Goal: Information Seeking & Learning: Learn about a topic

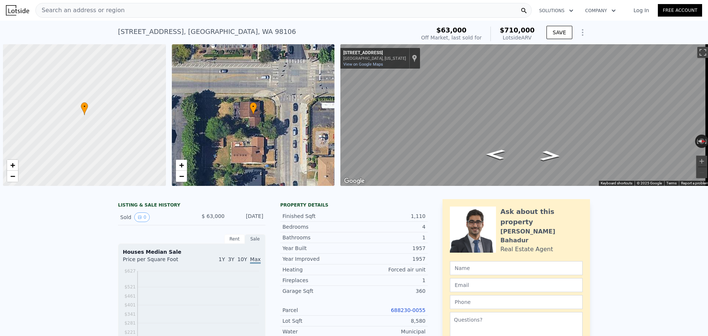
scroll to position [0, 3]
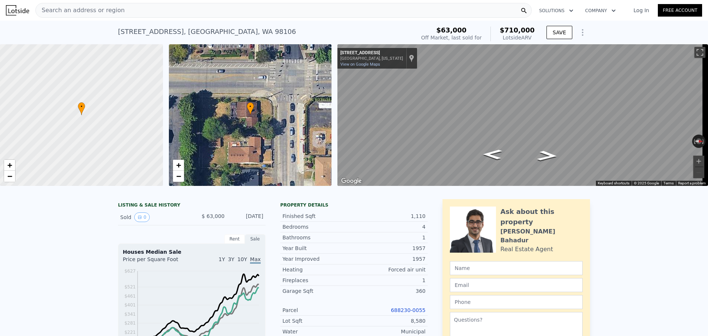
click at [167, 7] on div "Search an address or region" at bounding box center [283, 10] width 496 height 15
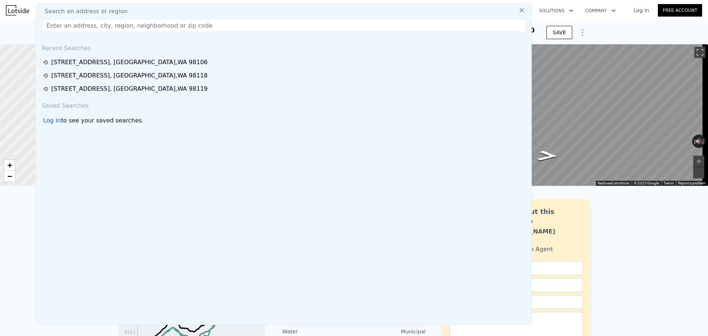
type input "[STREET_ADDRESS][PERSON_NAME]"
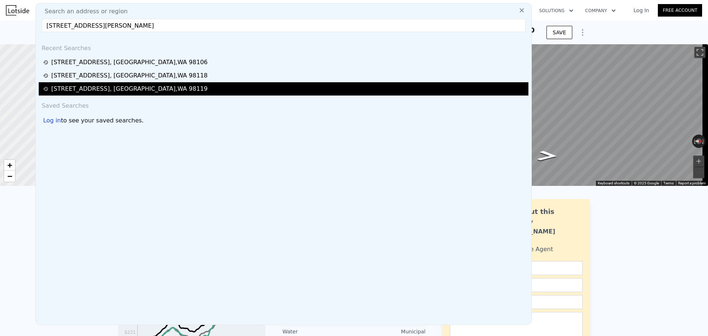
type input "$ 704,000"
type input "$ 581,017"
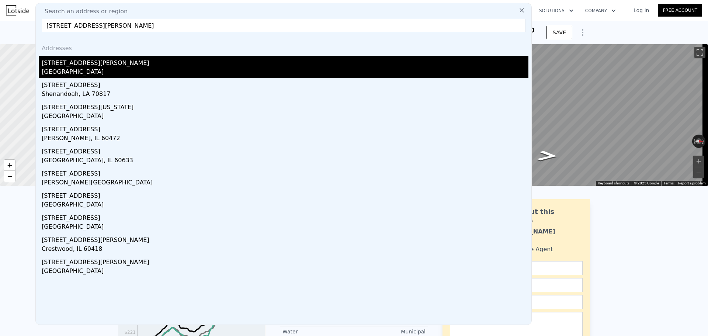
type input "[STREET_ADDRESS][PERSON_NAME]"
click at [125, 68] on div "[GEOGRAPHIC_DATA]" at bounding box center [285, 72] width 487 height 10
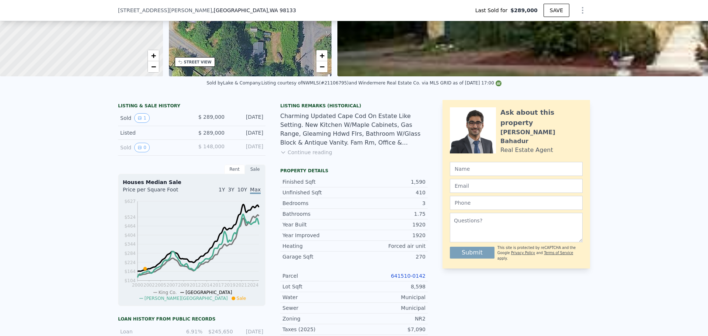
scroll to position [108, 0]
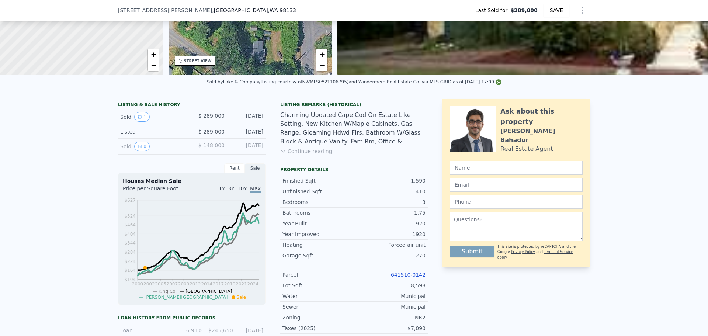
click at [406, 278] on link "641510-0142" at bounding box center [408, 275] width 35 height 6
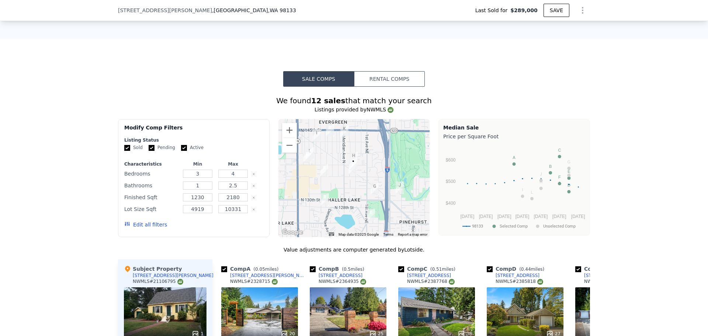
type input "$ 857,000"
type input "$ 477,141"
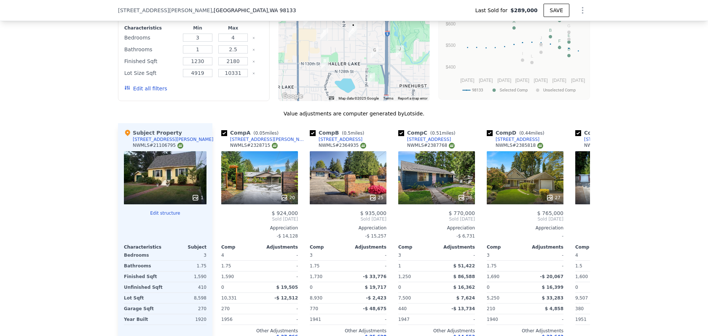
scroll to position [661, 0]
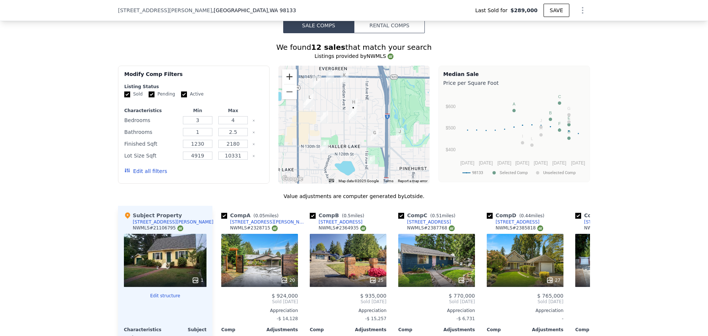
click at [290, 83] on button "Zoom in" at bounding box center [289, 76] width 15 height 15
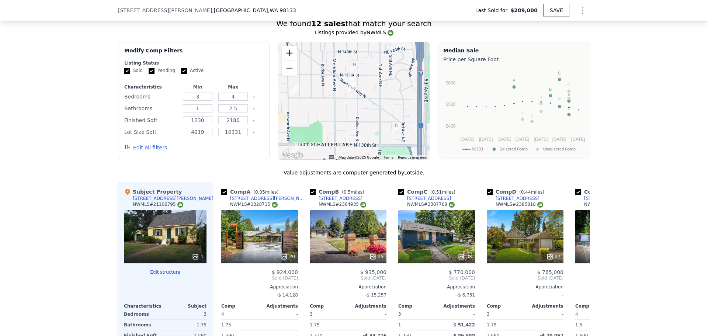
scroll to position [698, 0]
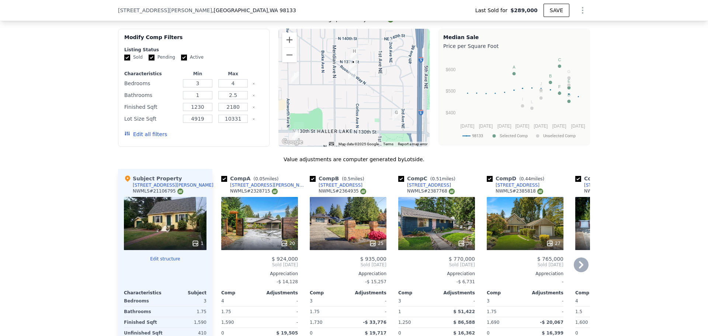
click at [576, 272] on icon at bounding box center [581, 264] width 15 height 15
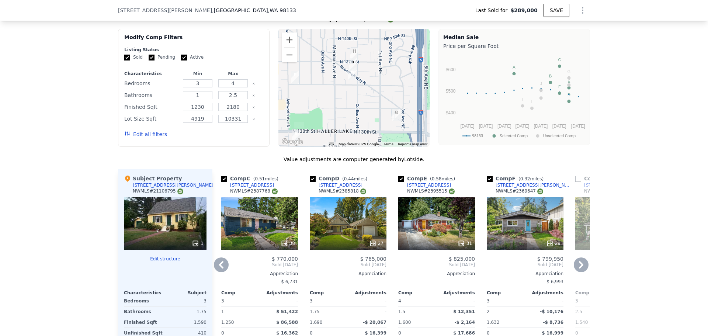
click at [580, 268] on icon at bounding box center [581, 264] width 4 height 7
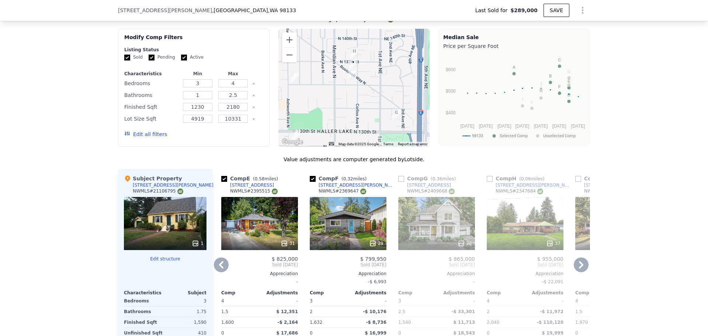
click at [220, 271] on icon at bounding box center [221, 264] width 15 height 15
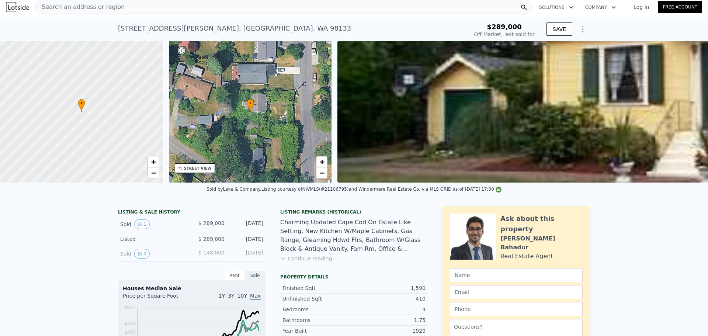
scroll to position [3, 0]
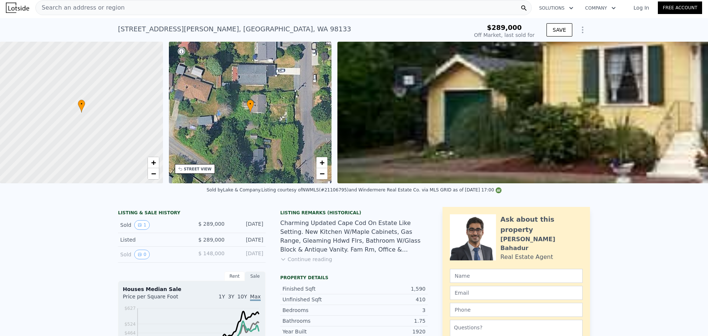
click at [93, 10] on span "Search an address or region" at bounding box center [80, 7] width 89 height 9
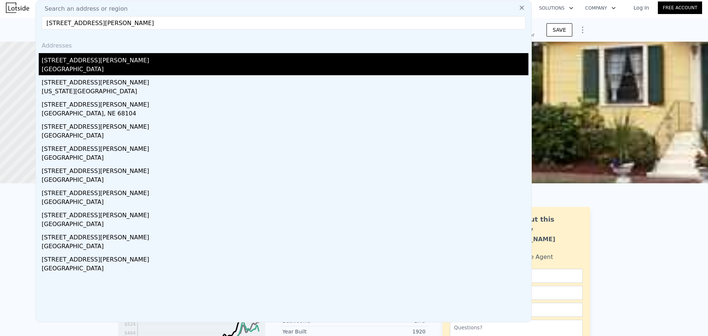
type input "[STREET_ADDRESS][PERSON_NAME]"
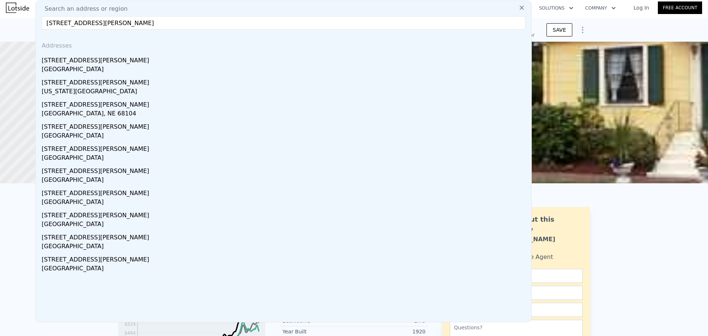
click at [104, 61] on div "[STREET_ADDRESS][PERSON_NAME]" at bounding box center [285, 59] width 487 height 12
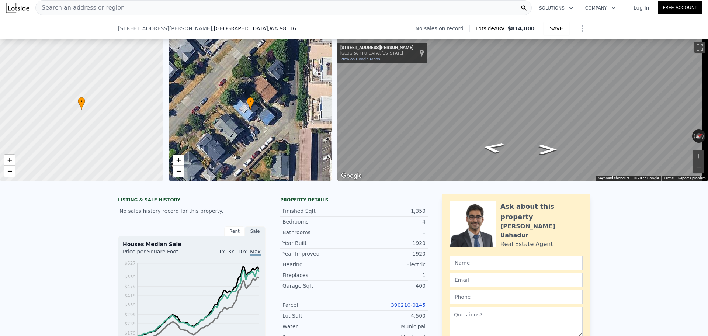
scroll to position [74, 0]
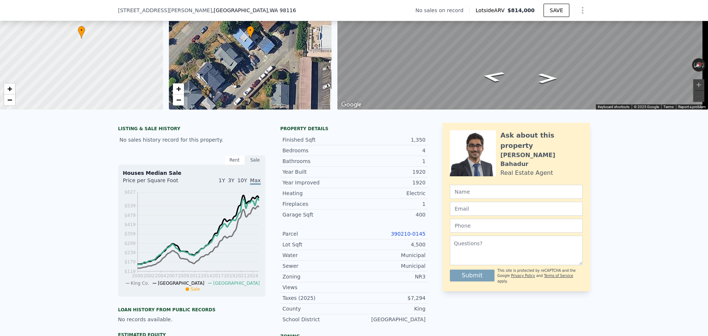
click at [408, 237] on link "390210-0145" at bounding box center [408, 234] width 35 height 6
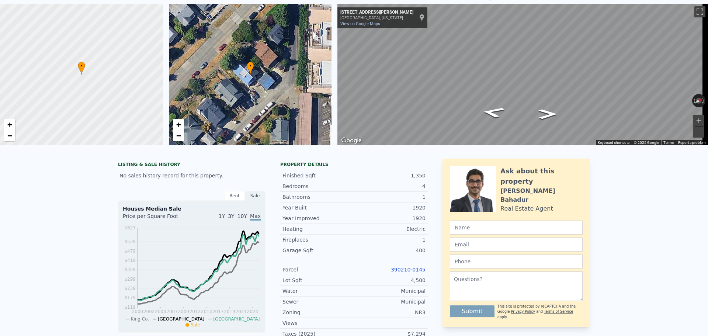
scroll to position [3, 0]
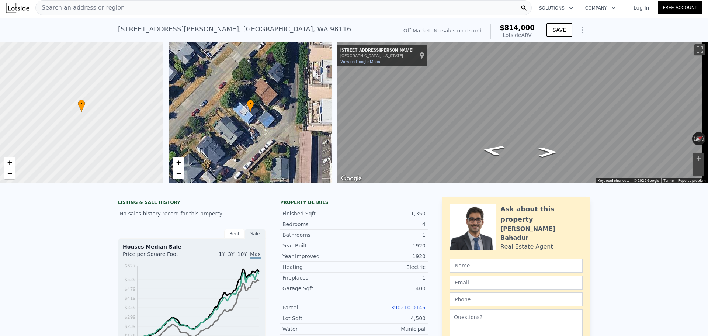
click at [131, 11] on div "Search an address or region" at bounding box center [283, 7] width 496 height 15
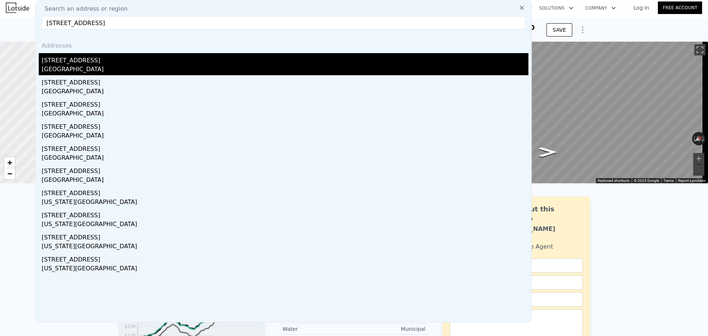
type input "[STREET_ADDRESS]"
click at [136, 60] on div "[STREET_ADDRESS]" at bounding box center [285, 59] width 487 height 12
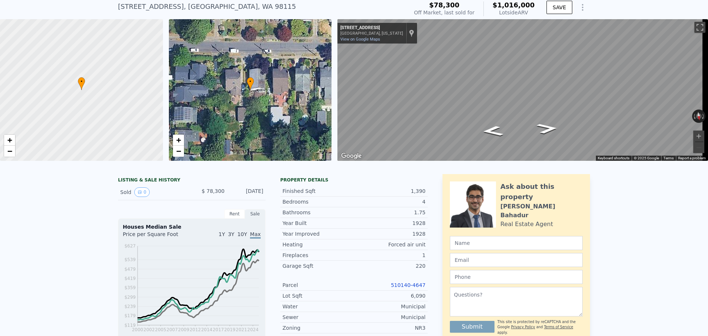
scroll to position [74, 0]
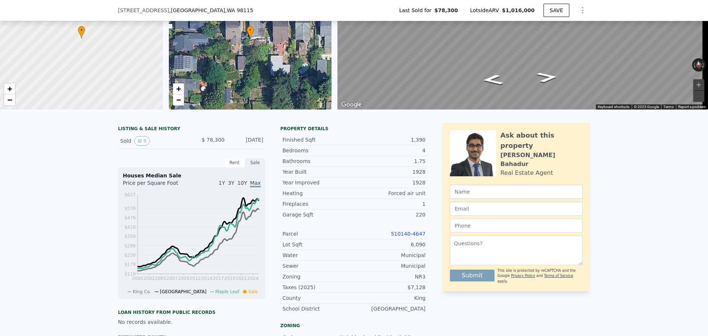
click at [411, 236] on link "510140-4647" at bounding box center [408, 234] width 35 height 6
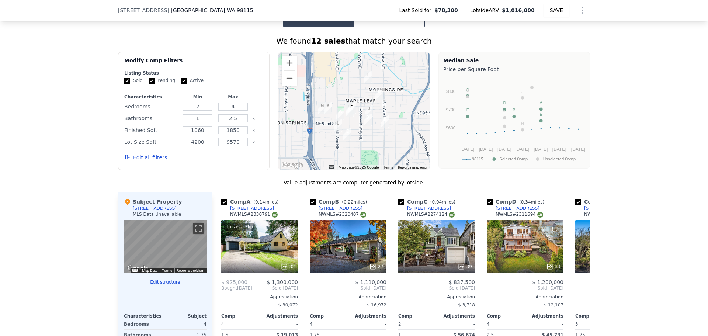
scroll to position [627, 0]
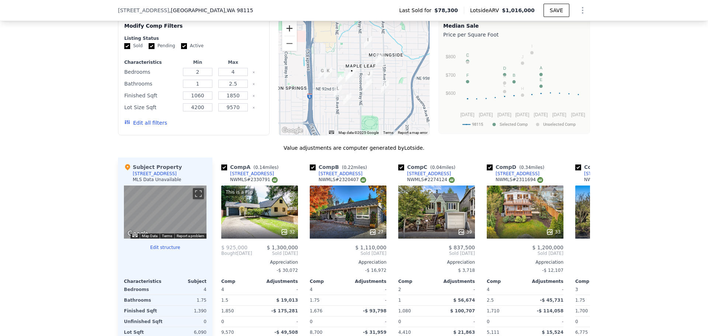
click at [286, 29] on button "Zoom in" at bounding box center [289, 28] width 15 height 15
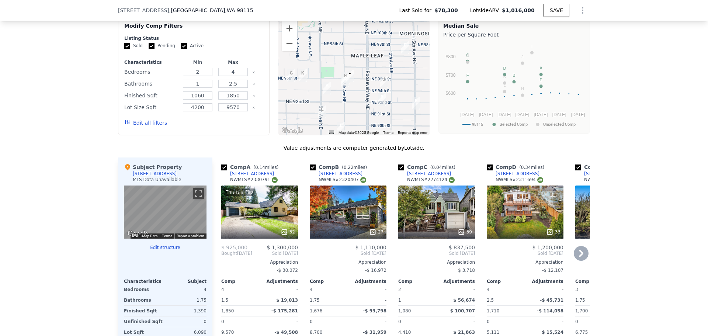
click at [579, 257] on icon at bounding box center [581, 253] width 4 height 7
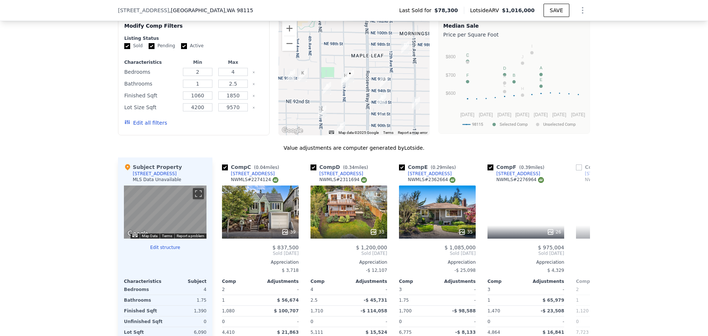
scroll to position [0, 177]
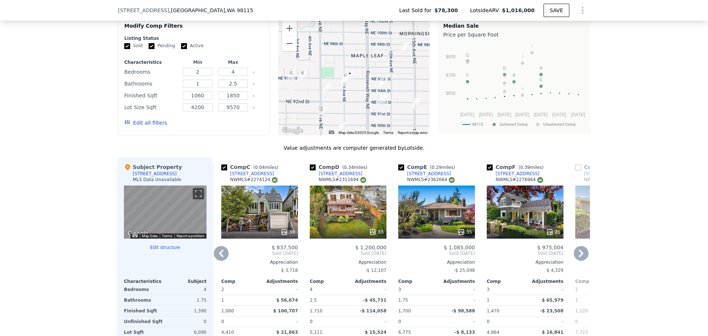
click at [580, 260] on icon at bounding box center [581, 253] width 15 height 15
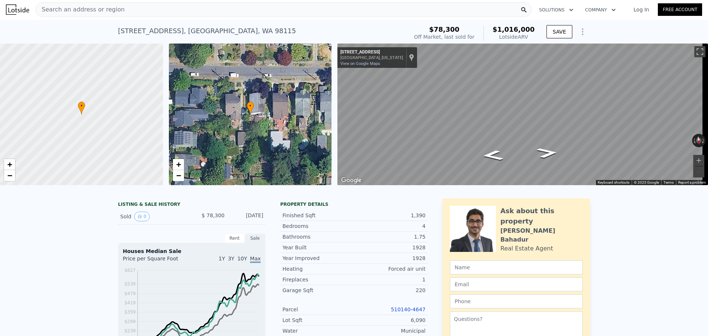
scroll to position [0, 0]
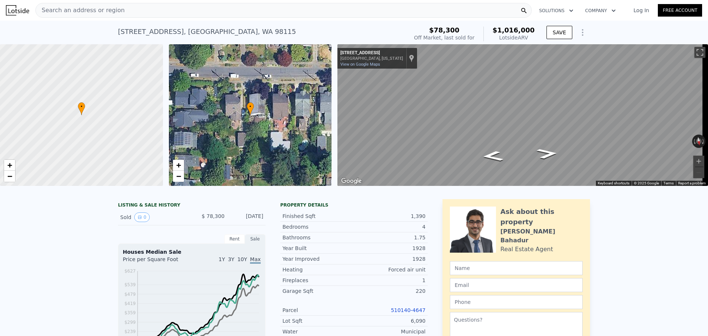
click at [123, 15] on div "Search an address or region" at bounding box center [283, 10] width 496 height 15
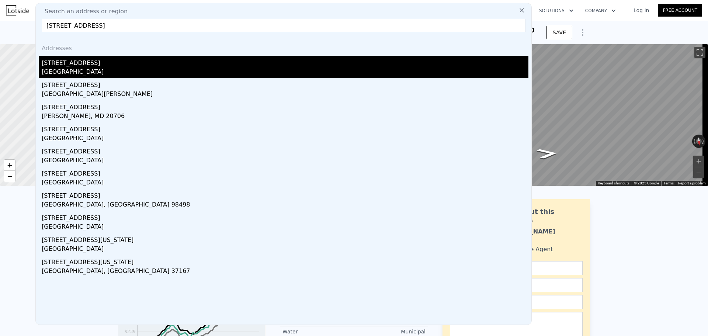
type input "[STREET_ADDRESS]"
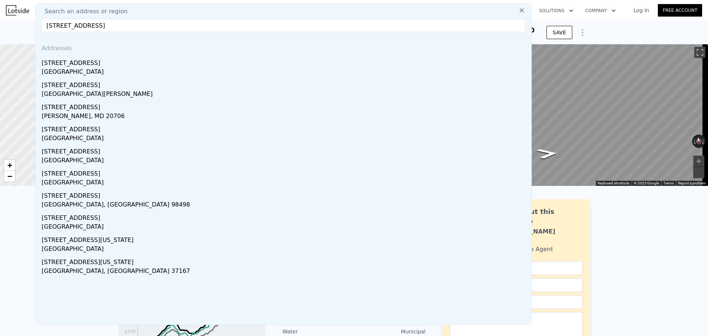
click at [134, 62] on div "[STREET_ADDRESS]" at bounding box center [285, 62] width 487 height 12
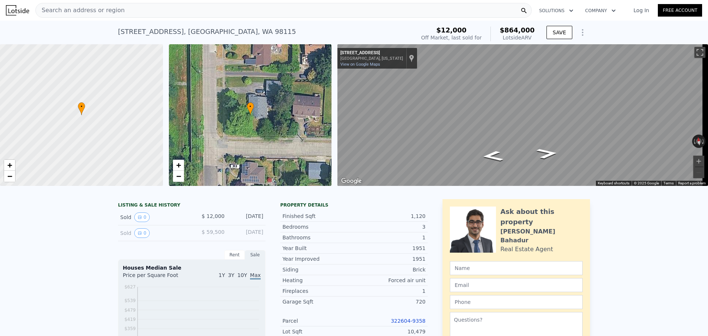
scroll to position [34, 0]
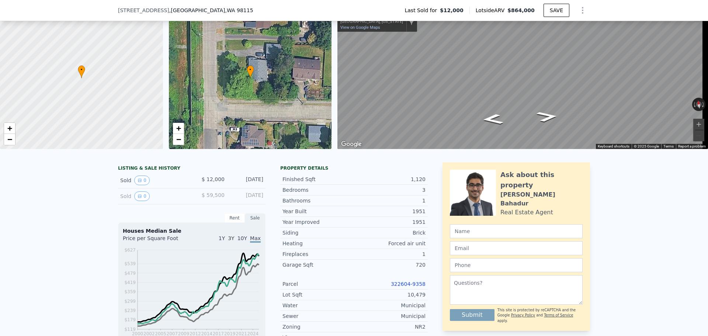
click at [414, 287] on link "322604-9358" at bounding box center [408, 284] width 35 height 6
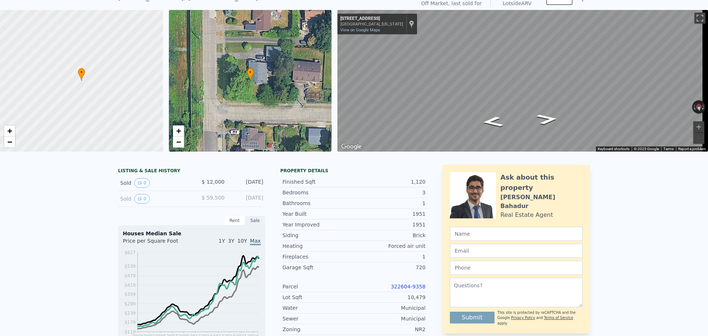
scroll to position [3, 0]
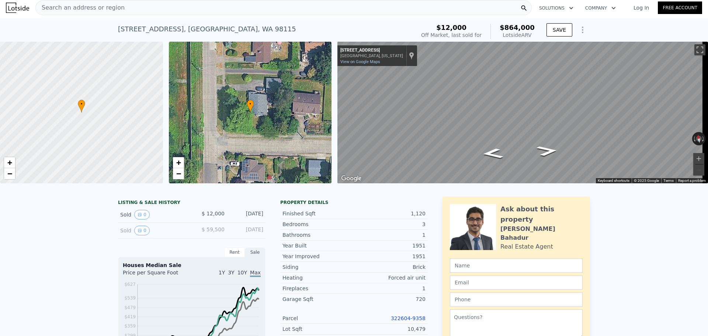
click at [133, 10] on div "Search an address or region" at bounding box center [283, 7] width 496 height 15
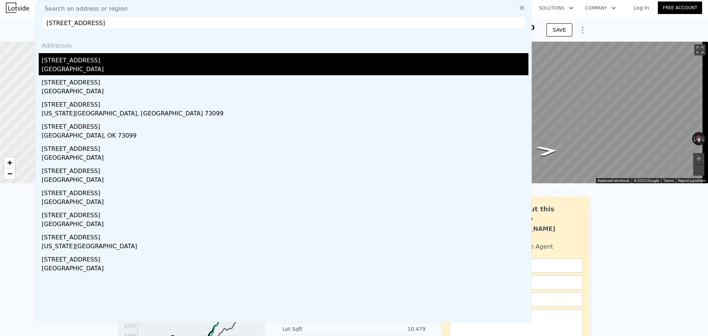
type input "[STREET_ADDRESS]"
click at [104, 59] on div "[STREET_ADDRESS]" at bounding box center [285, 59] width 487 height 12
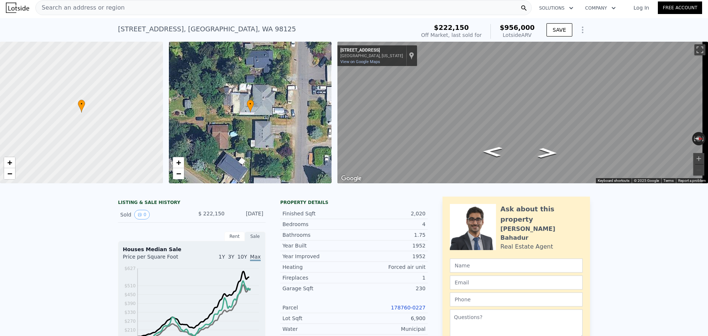
click at [405, 310] on link "178760-0227" at bounding box center [408, 308] width 35 height 6
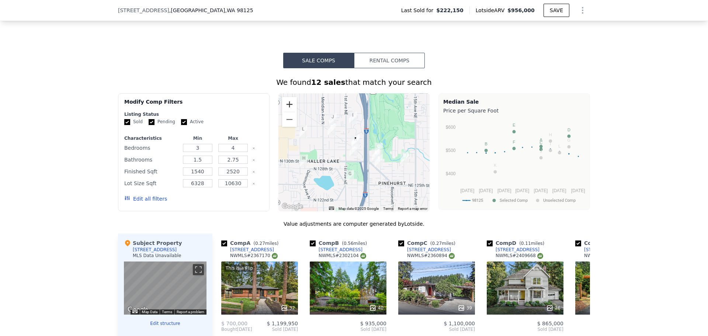
scroll to position [553, 0]
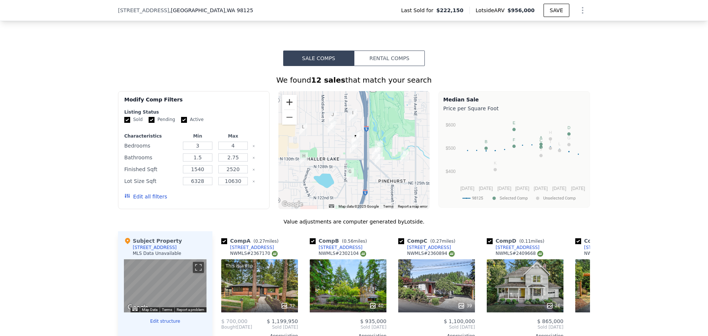
click at [285, 103] on button "Zoom in" at bounding box center [289, 102] width 15 height 15
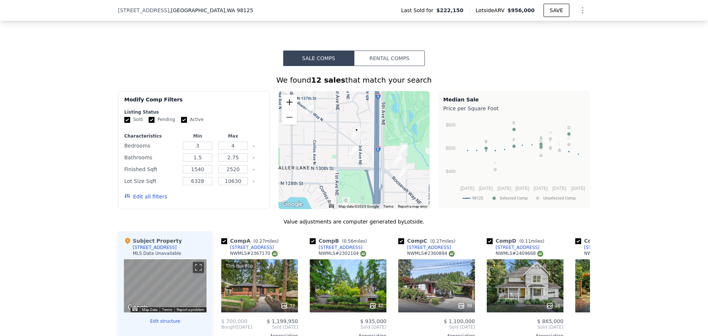
click at [286, 103] on button "Zoom in" at bounding box center [289, 102] width 15 height 15
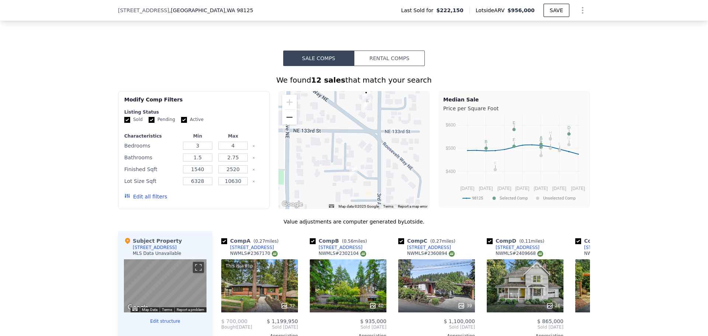
click at [284, 125] on button "Zoom out" at bounding box center [289, 117] width 15 height 15
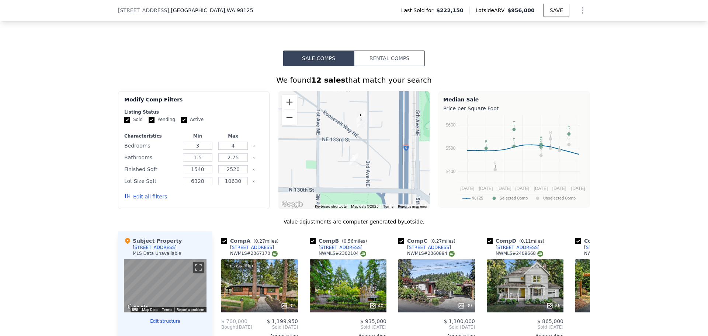
click at [285, 125] on button "Zoom out" at bounding box center [289, 117] width 15 height 15
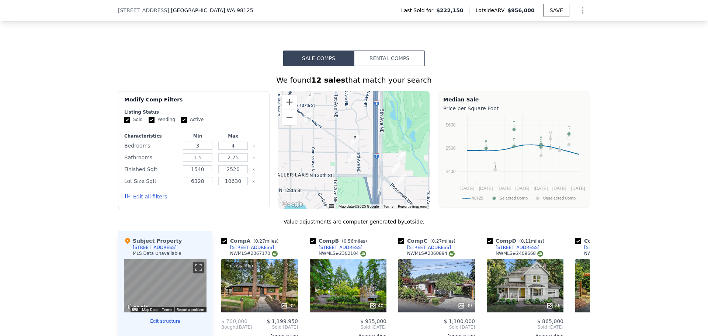
drag, startPoint x: 310, startPoint y: 140, endPoint x: 309, endPoint y: 148, distance: 7.5
click at [309, 148] on div at bounding box center [354, 150] width 152 height 118
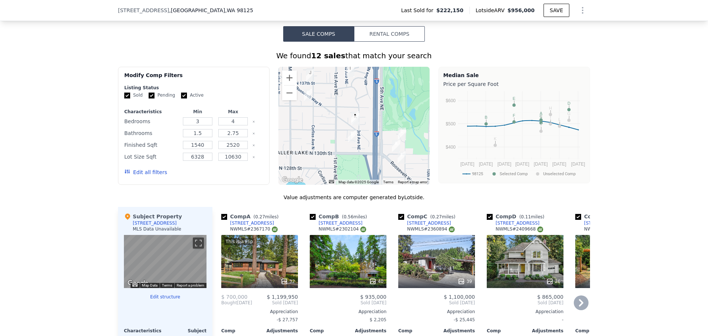
scroll to position [590, 0]
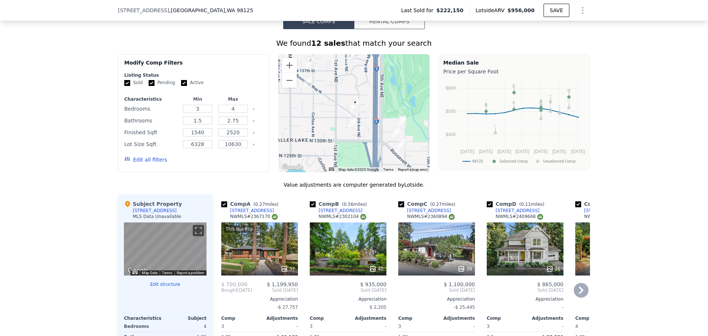
click at [579, 294] on icon at bounding box center [581, 289] width 4 height 7
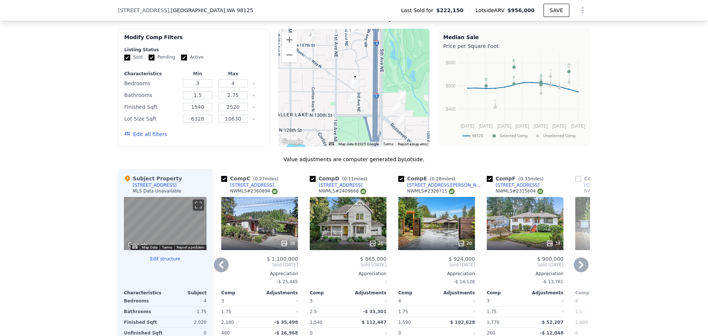
scroll to position [627, 0]
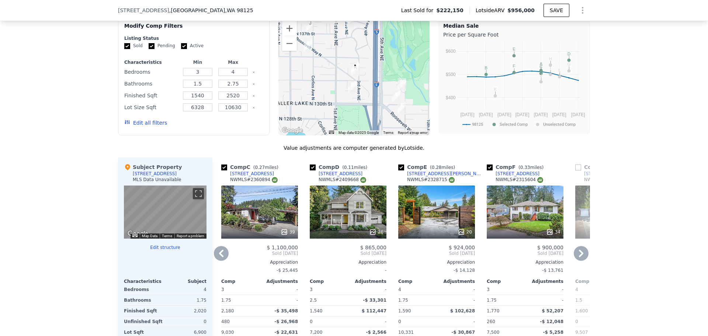
click at [584, 261] on icon at bounding box center [581, 253] width 15 height 15
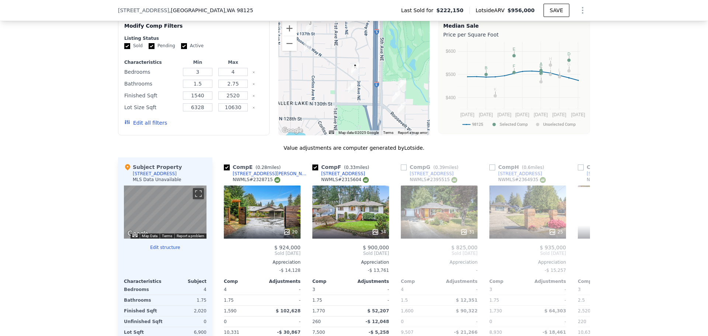
scroll to position [0, 354]
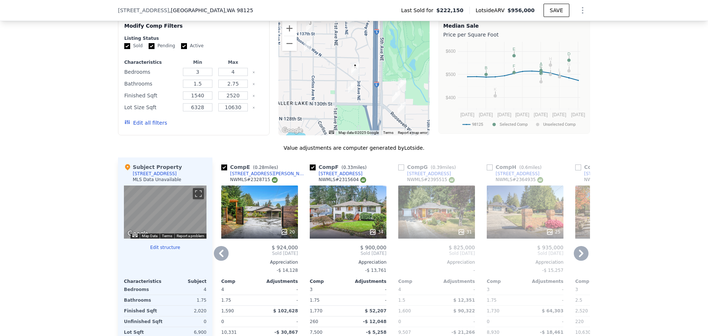
click at [582, 261] on icon at bounding box center [581, 253] width 15 height 15
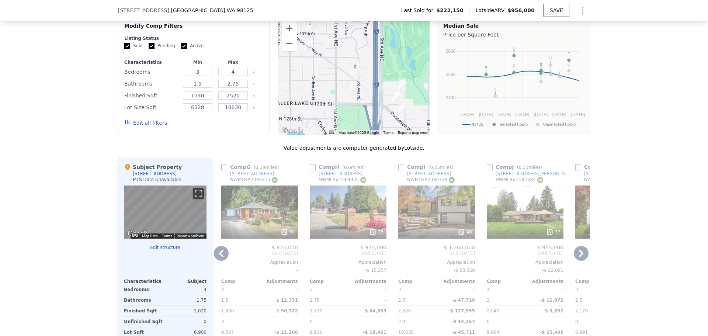
click at [580, 261] on icon at bounding box center [581, 253] width 15 height 15
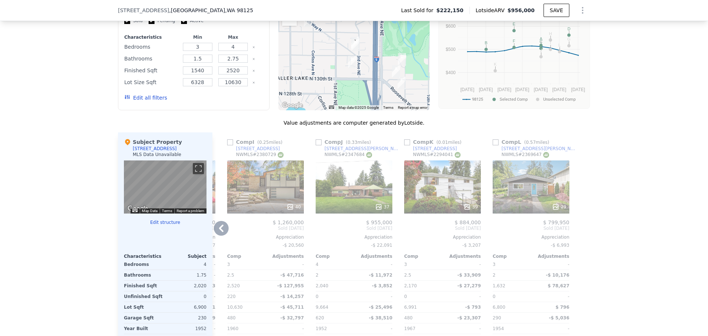
scroll to position [664, 0]
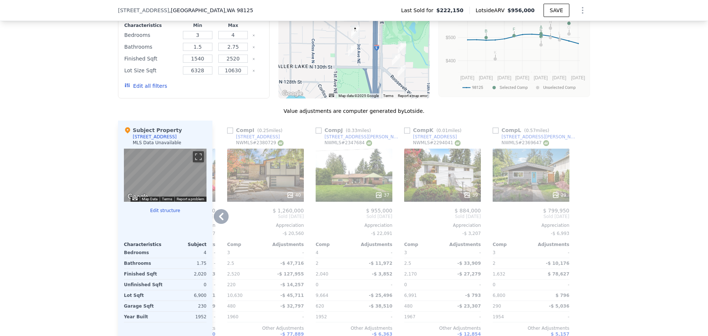
click at [216, 221] on icon at bounding box center [221, 216] width 15 height 15
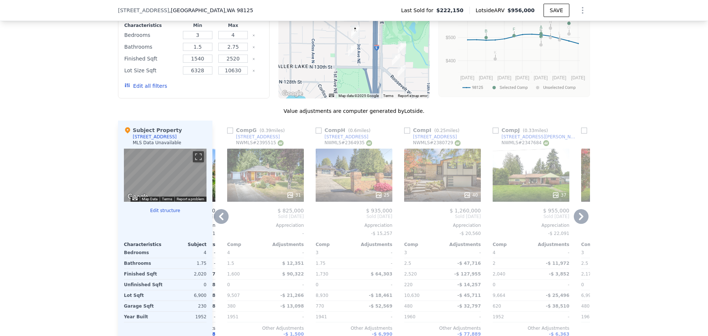
click at [215, 224] on icon at bounding box center [221, 216] width 15 height 15
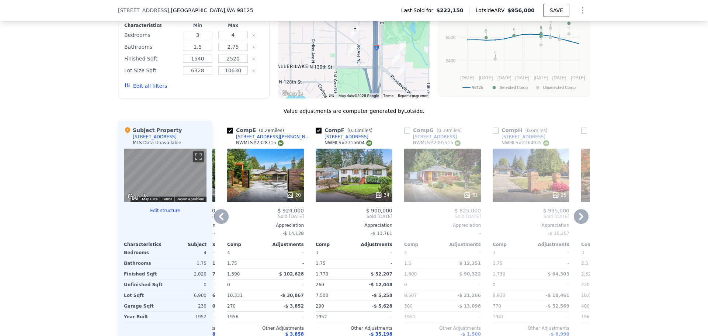
click at [219, 220] on icon at bounding box center [221, 216] width 4 height 7
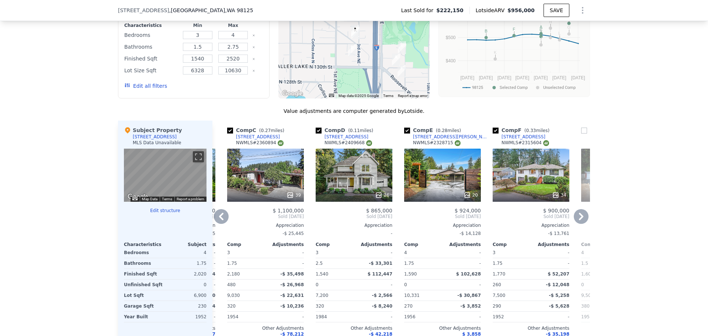
click at [219, 222] on icon at bounding box center [221, 216] width 15 height 15
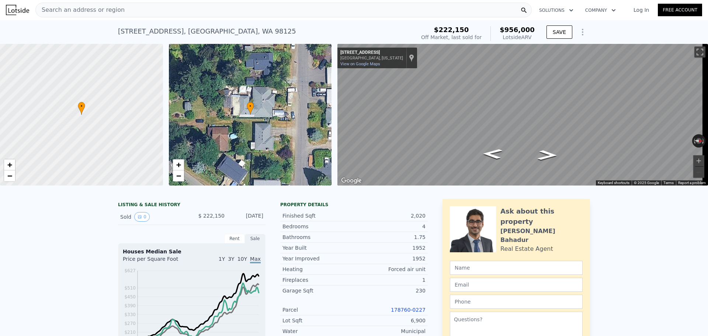
scroll to position [0, 0]
click at [118, 6] on div "Search an address or region" at bounding box center [283, 10] width 496 height 15
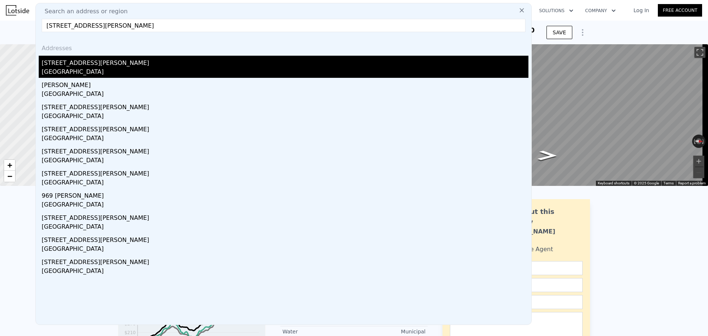
type input "[STREET_ADDRESS][PERSON_NAME]"
click at [123, 62] on div "[STREET_ADDRESS][PERSON_NAME]" at bounding box center [285, 62] width 487 height 12
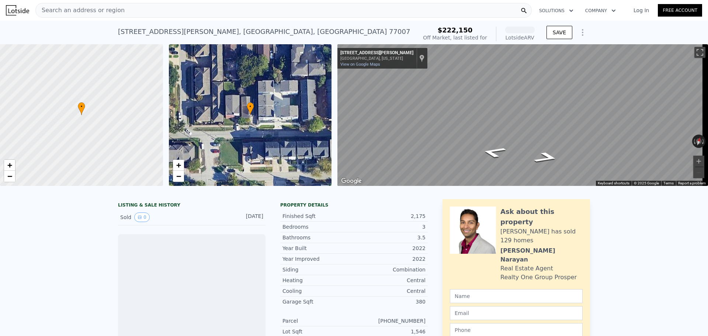
click at [131, 10] on div "Search an address or region" at bounding box center [283, 10] width 496 height 15
click at [19, 30] on div "[STREET_ADDRESS][PERSON_NAME] No sales on record (~ARV $544k ) $222,150 Off Mar…" at bounding box center [354, 33] width 708 height 24
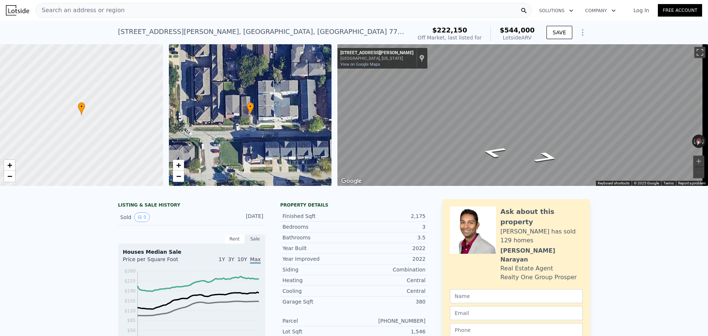
click at [136, 12] on div "Search an address or region" at bounding box center [283, 10] width 496 height 15
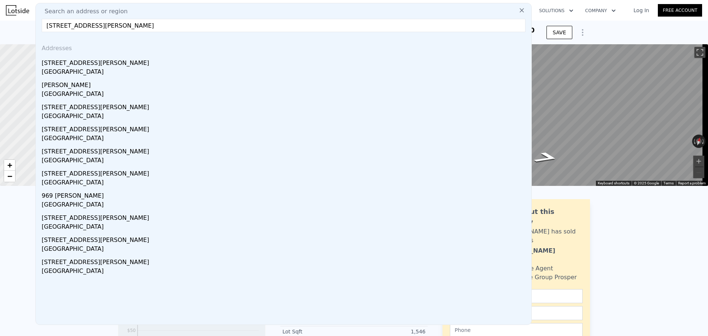
click at [139, 26] on input "[STREET_ADDRESS][PERSON_NAME]" at bounding box center [284, 25] width 484 height 13
paste input "[GEOGRAPHIC_DATA]"
click at [65, 26] on input "[STREET_ADDRESS][PERSON_NAME]" at bounding box center [284, 25] width 484 height 13
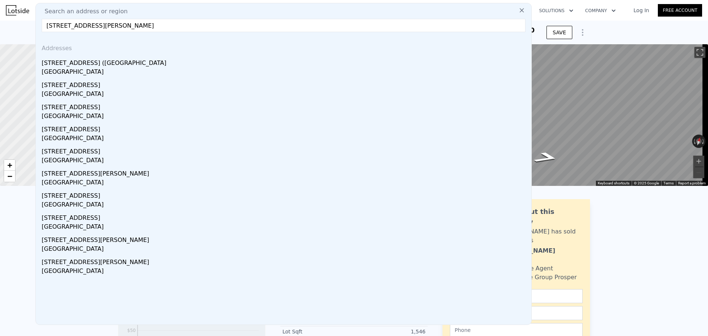
click at [165, 22] on input "[STREET_ADDRESS][PERSON_NAME]" at bounding box center [284, 25] width 484 height 13
click at [118, 30] on input "[STREET_ADDRESS][PERSON_NAME]" at bounding box center [284, 25] width 484 height 13
paste input "[STREET_ADDRESS]"
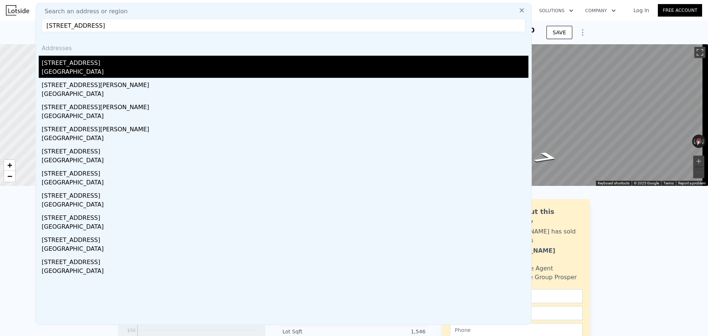
type input "[STREET_ADDRESS]"
click at [111, 66] on div "[STREET_ADDRESS]" at bounding box center [285, 62] width 487 height 12
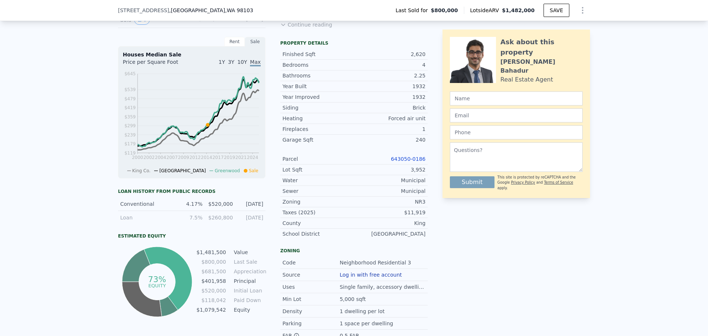
scroll to position [256, 0]
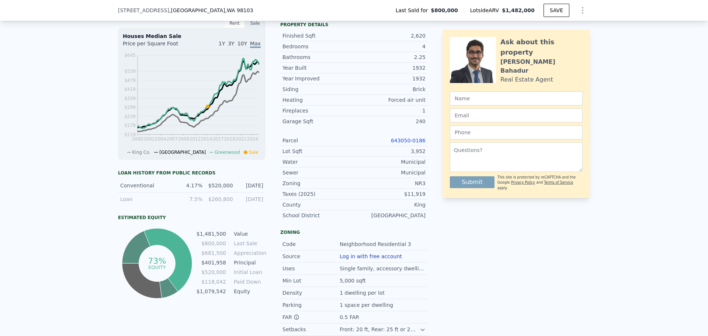
click at [409, 143] on link "643050-0186" at bounding box center [408, 141] width 35 height 6
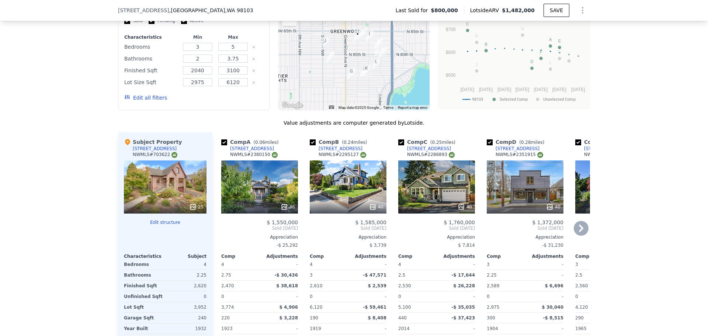
scroll to position [735, 0]
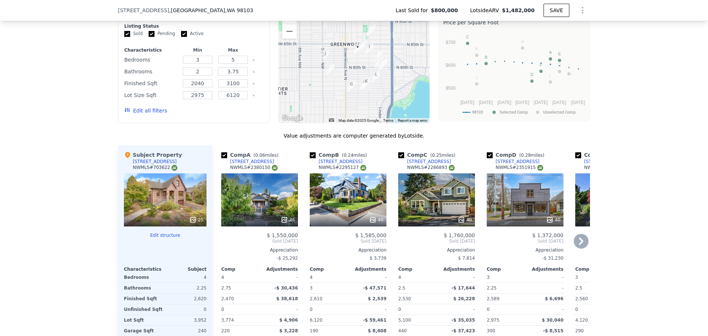
click at [579, 245] on icon at bounding box center [581, 240] width 4 height 7
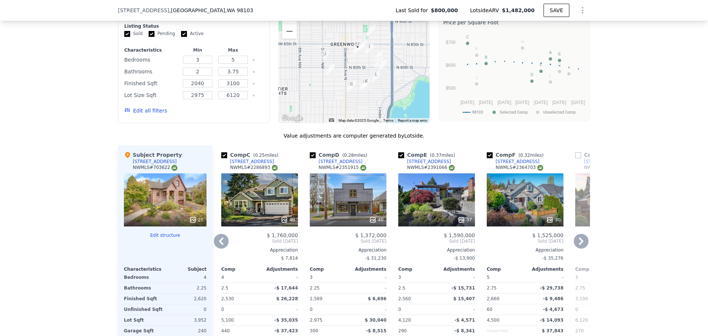
click at [576, 245] on icon at bounding box center [581, 241] width 15 height 15
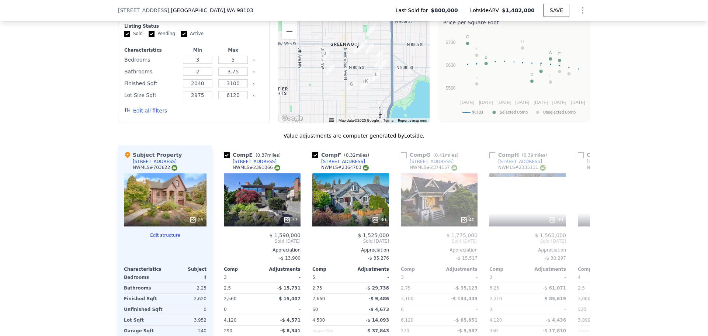
scroll to position [0, 354]
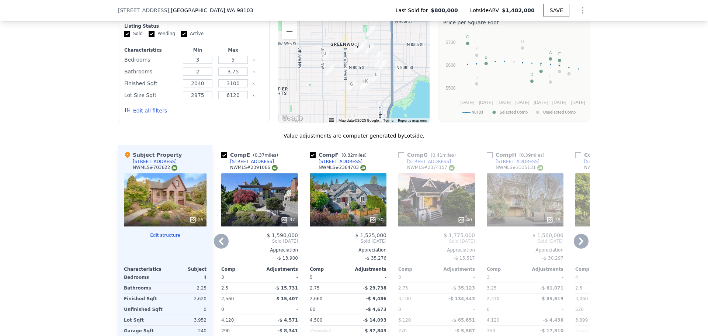
click at [580, 247] on icon at bounding box center [581, 241] width 15 height 15
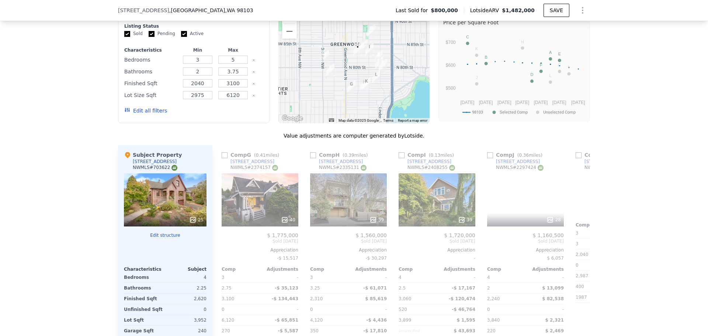
scroll to position [0, 531]
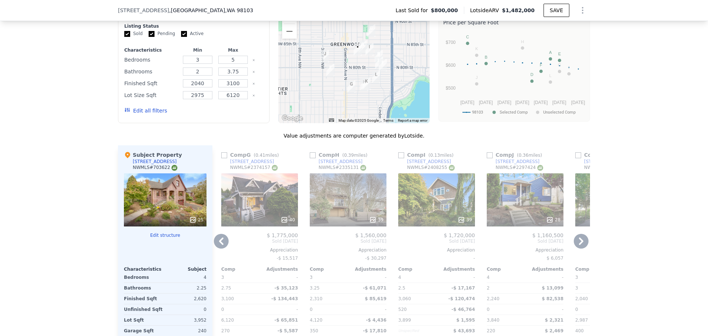
click at [581, 247] on icon at bounding box center [581, 241] width 15 height 15
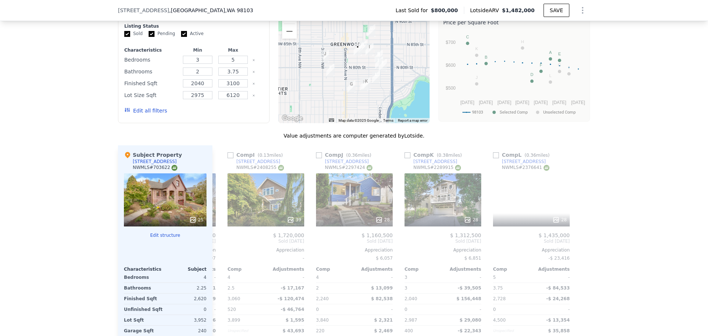
scroll to position [0, 702]
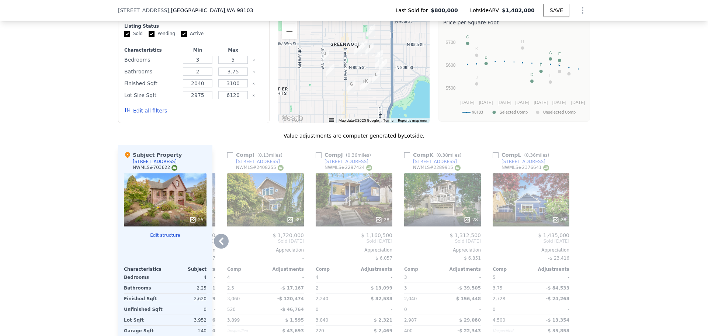
click at [220, 246] on icon at bounding box center [221, 241] width 15 height 15
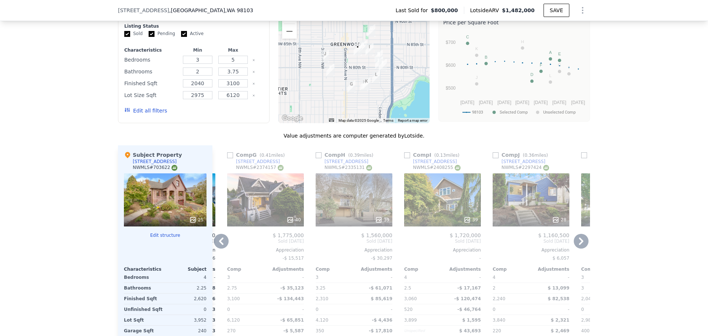
click at [219, 245] on icon at bounding box center [221, 240] width 4 height 7
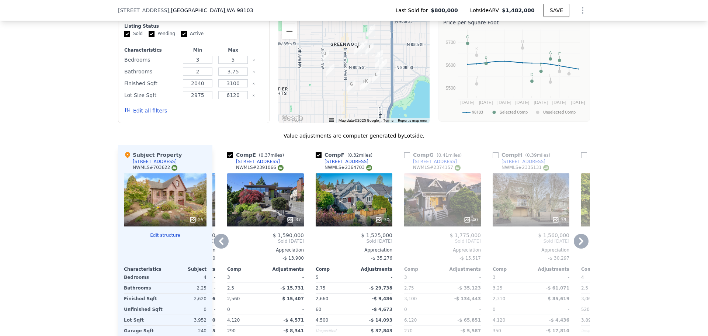
click at [219, 245] on icon at bounding box center [221, 240] width 4 height 7
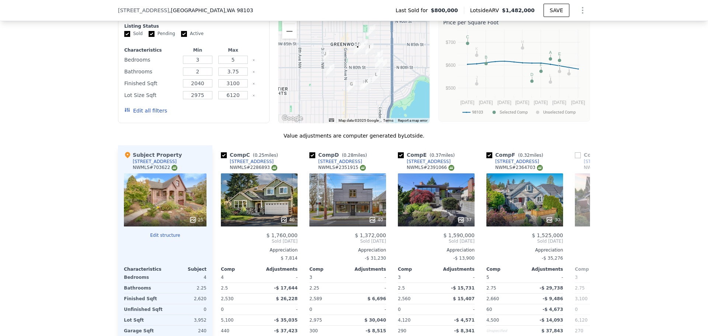
scroll to position [0, 171]
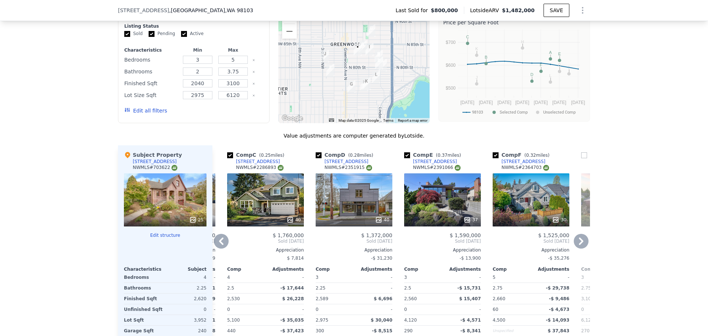
click at [219, 245] on icon at bounding box center [221, 240] width 4 height 7
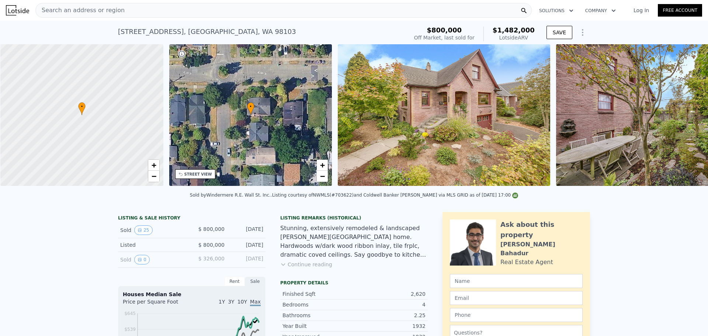
scroll to position [0, 3]
click at [146, 15] on div "Search an address or region" at bounding box center [283, 10] width 496 height 15
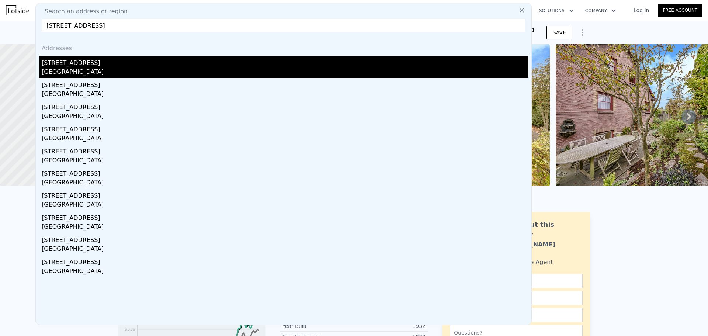
type input "[STREET_ADDRESS]"
click at [132, 65] on div "[STREET_ADDRESS]" at bounding box center [285, 62] width 487 height 12
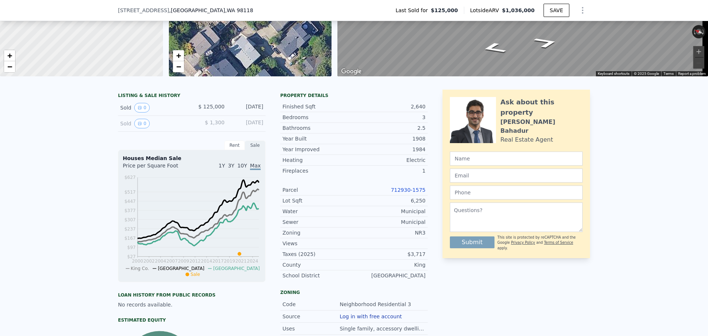
scroll to position [108, 0]
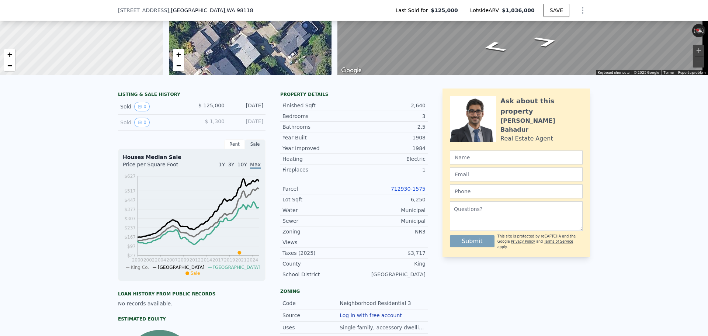
click at [406, 192] on link "712930-1575" at bounding box center [408, 189] width 35 height 6
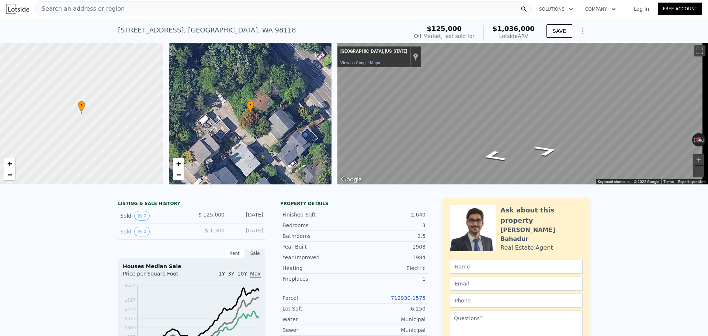
scroll to position [0, 0]
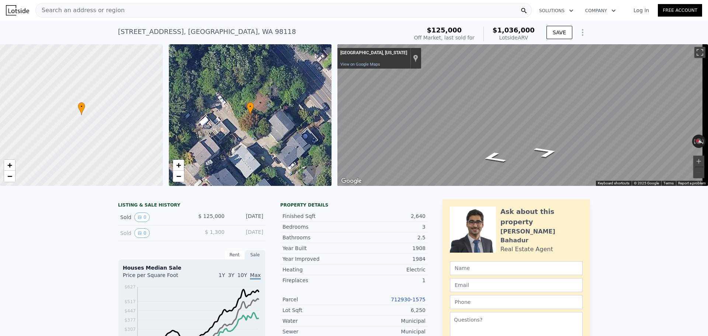
click at [100, 1] on div "Search an address or region Solutions Company Open main menu Log In Free Account" at bounding box center [354, 10] width 696 height 18
click at [101, 10] on span "Search an address or region" at bounding box center [80, 10] width 89 height 9
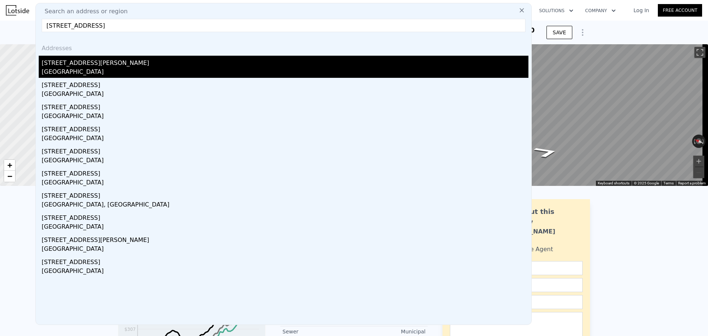
type input "[STREET_ADDRESS]"
click at [122, 66] on div "[STREET_ADDRESS][PERSON_NAME]" at bounding box center [285, 62] width 487 height 12
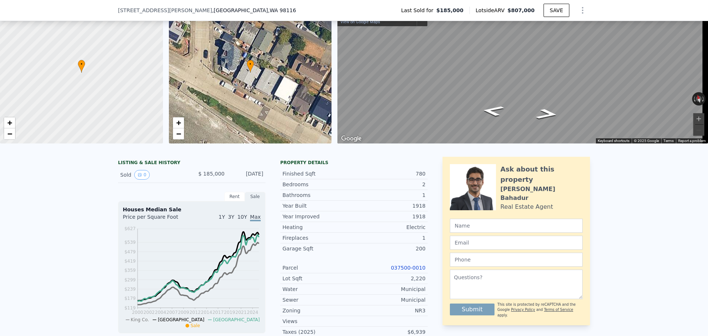
scroll to position [71, 0]
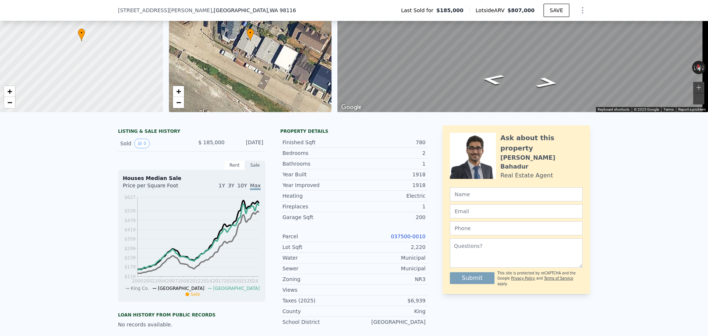
click at [410, 239] on link "037500-0010" at bounding box center [408, 236] width 35 height 6
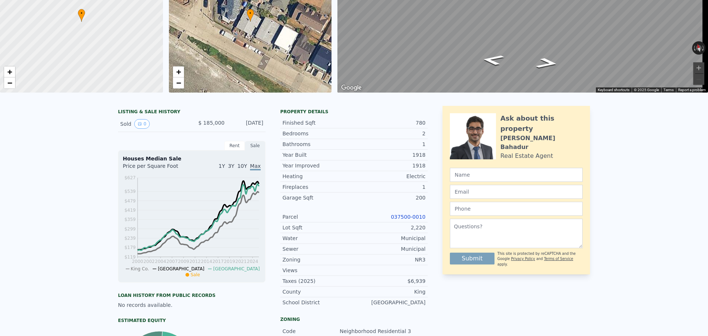
scroll to position [0, 0]
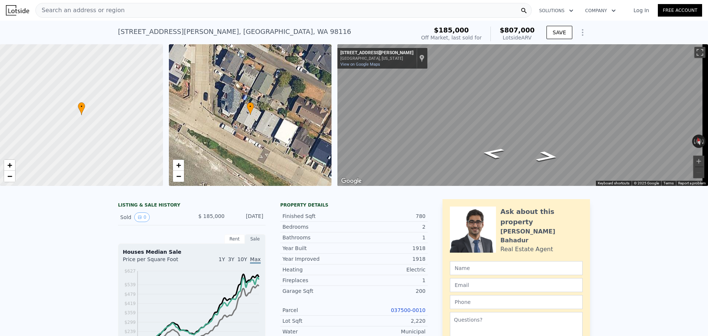
click at [107, 10] on span "Search an address or region" at bounding box center [80, 10] width 89 height 9
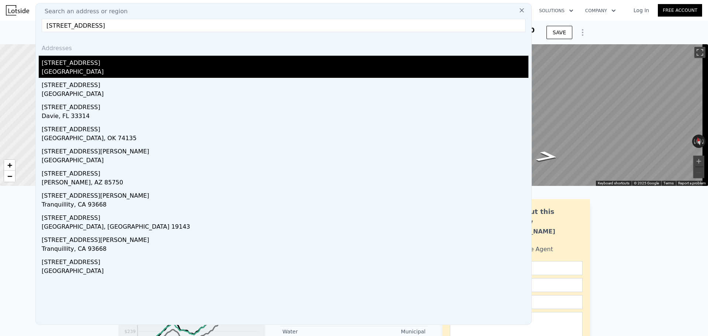
type input "[STREET_ADDRESS]"
click at [120, 64] on div "[STREET_ADDRESS]" at bounding box center [285, 62] width 487 height 12
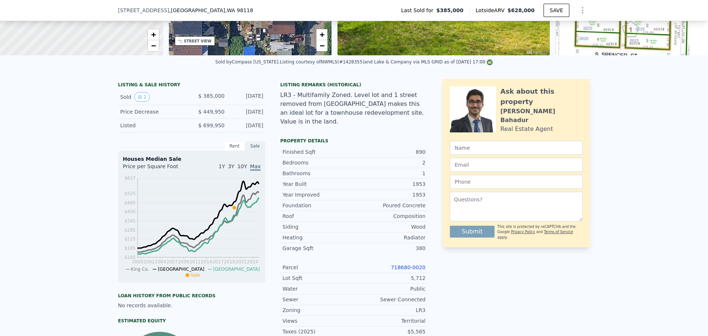
scroll to position [145, 0]
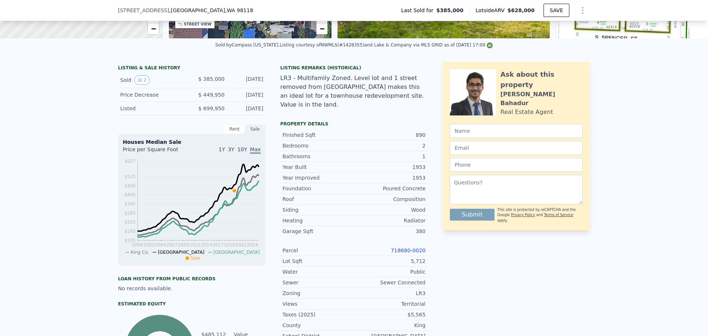
click at [398, 242] on div "Year Improved 1953 Foundation Poured Concrete Roof Composition Siding Wood Heat…" at bounding box center [353, 256] width 147 height 169
click at [401, 247] on link "718680-0020" at bounding box center [408, 250] width 35 height 6
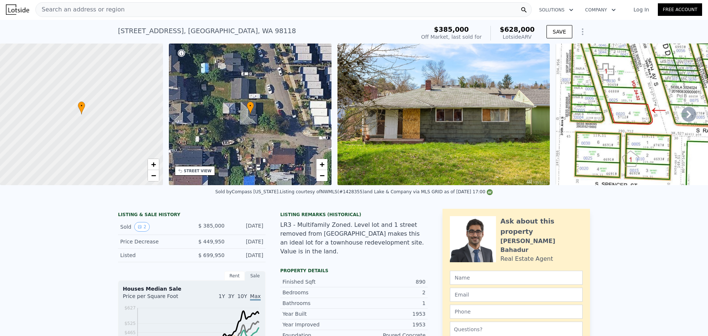
scroll to position [0, 0]
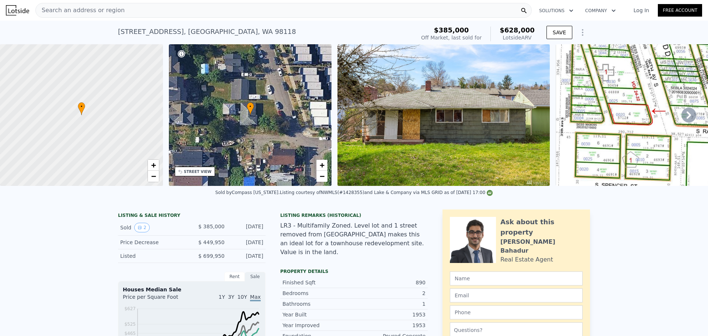
click at [108, 15] on div "Search an address or region" at bounding box center [80, 10] width 89 height 14
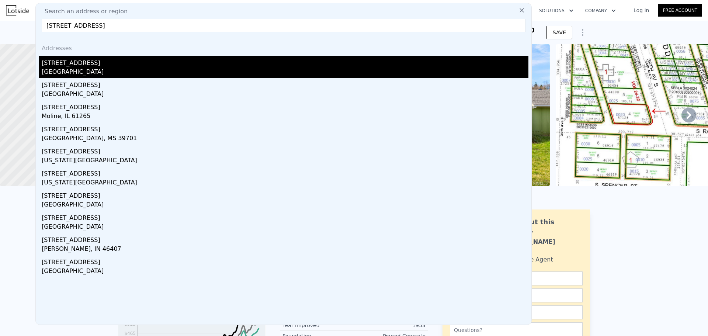
type input "[STREET_ADDRESS]"
click at [113, 67] on div "[GEOGRAPHIC_DATA]" at bounding box center [285, 72] width 487 height 10
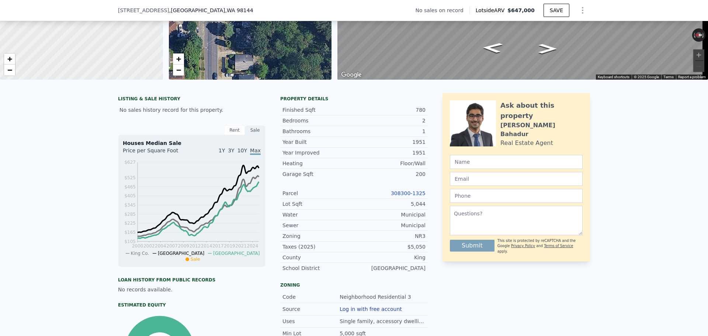
scroll to position [108, 0]
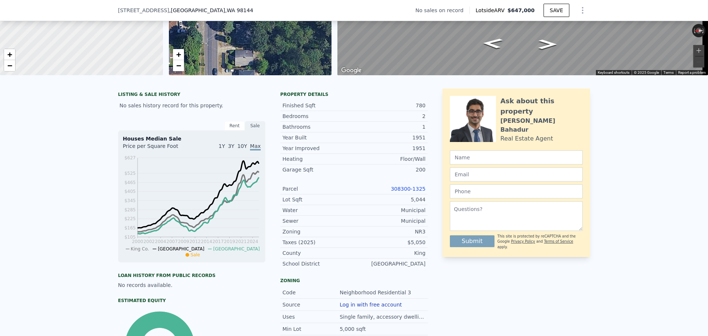
click at [402, 191] on link "308300-1325" at bounding box center [408, 189] width 35 height 6
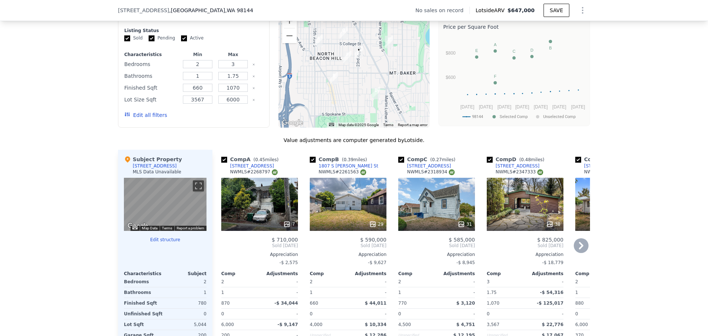
scroll to position [624, 0]
click at [581, 251] on icon at bounding box center [581, 245] width 15 height 15
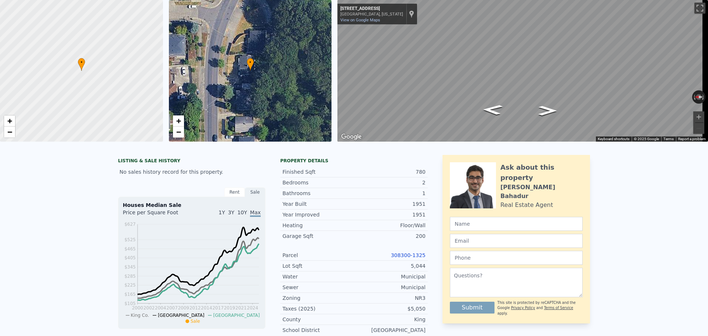
scroll to position [0, 0]
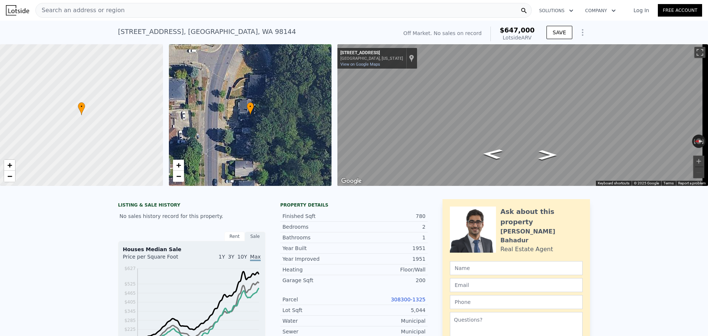
click at [95, 10] on span "Search an address or region" at bounding box center [80, 10] width 89 height 9
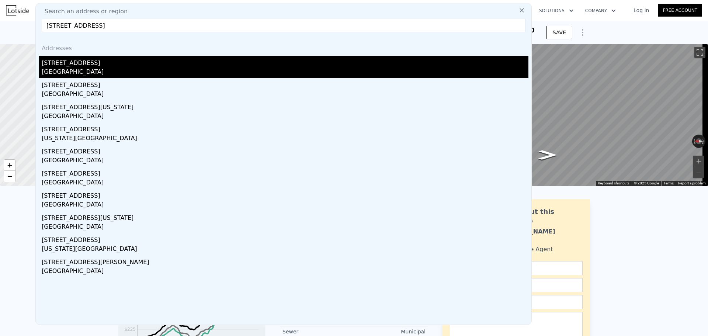
type input "[STREET_ADDRESS]"
click at [98, 68] on div "[GEOGRAPHIC_DATA]" at bounding box center [285, 72] width 487 height 10
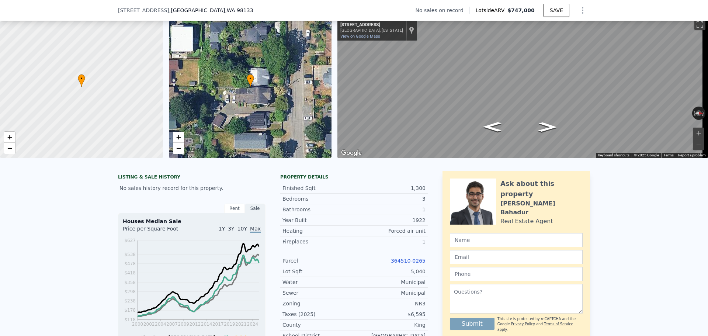
scroll to position [71, 0]
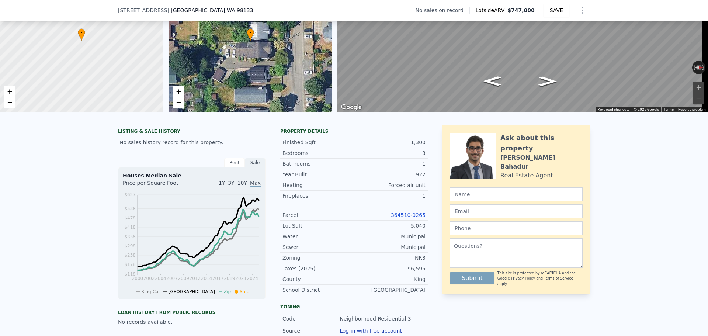
click at [411, 218] on link "364510-0265" at bounding box center [408, 215] width 35 height 6
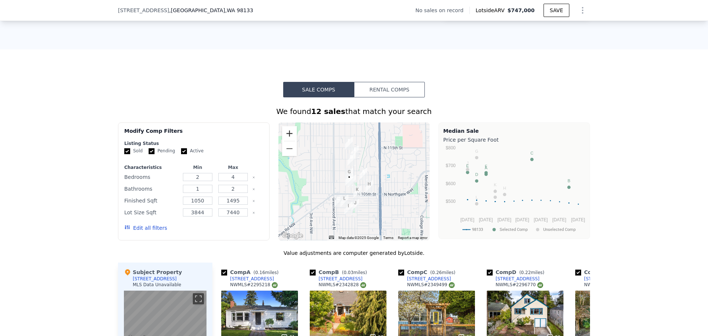
scroll to position [514, 0]
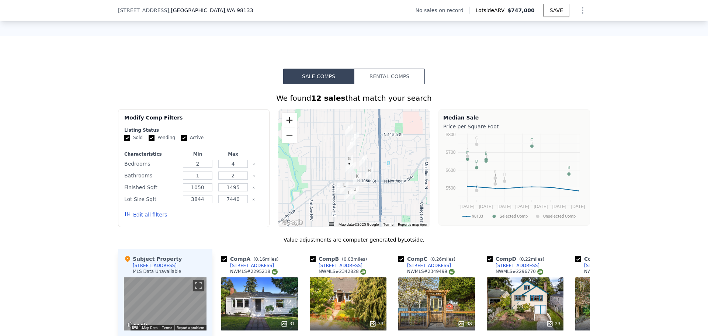
click at [289, 124] on button "Zoom in" at bounding box center [289, 120] width 15 height 15
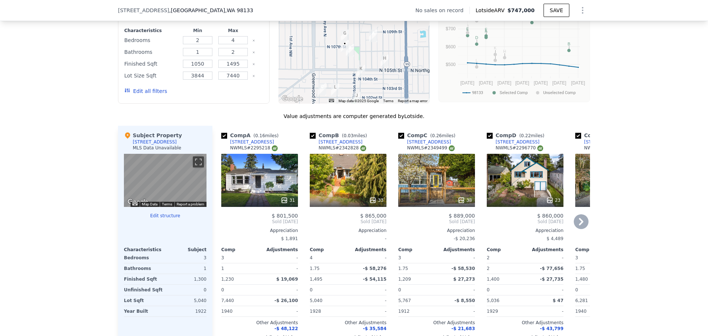
scroll to position [624, 0]
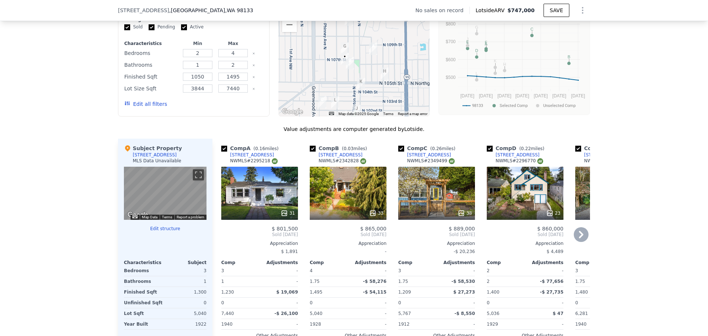
click at [582, 239] on icon at bounding box center [581, 234] width 15 height 15
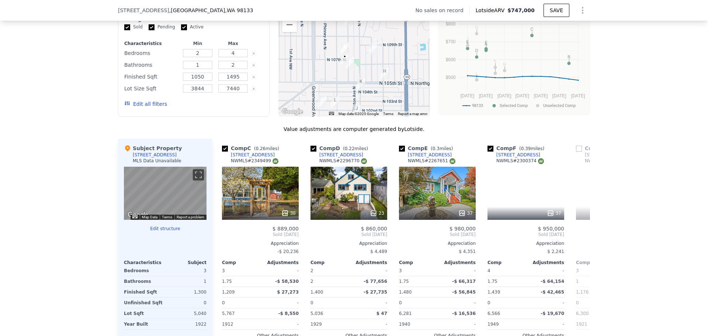
scroll to position [0, 177]
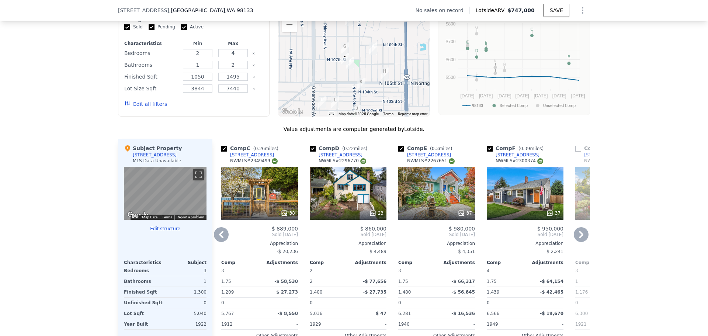
click at [583, 242] on icon at bounding box center [581, 234] width 15 height 15
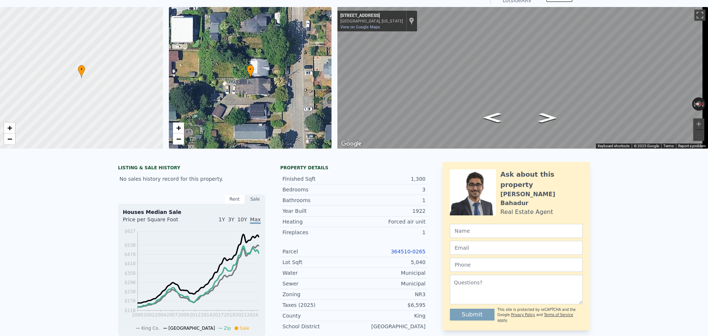
scroll to position [3, 0]
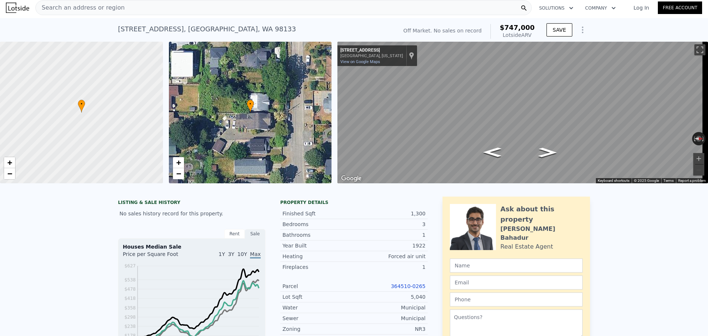
click at [84, 9] on span "Search an address or region" at bounding box center [80, 7] width 89 height 9
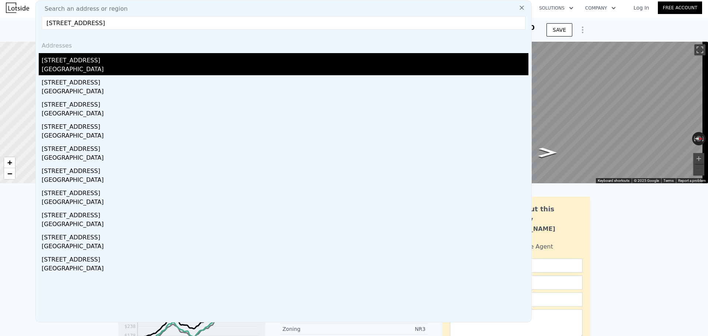
type input "[STREET_ADDRESS]"
click at [101, 59] on div "[STREET_ADDRESS]" at bounding box center [285, 59] width 487 height 12
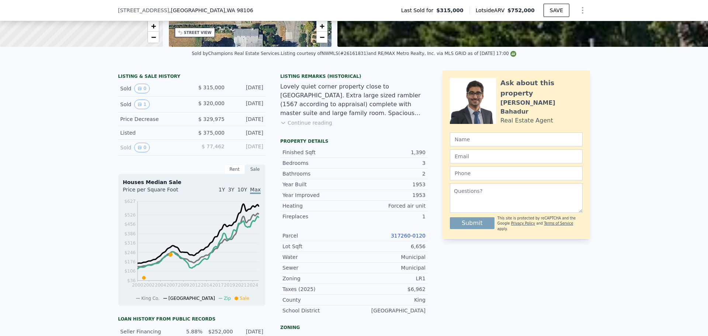
scroll to position [147, 0]
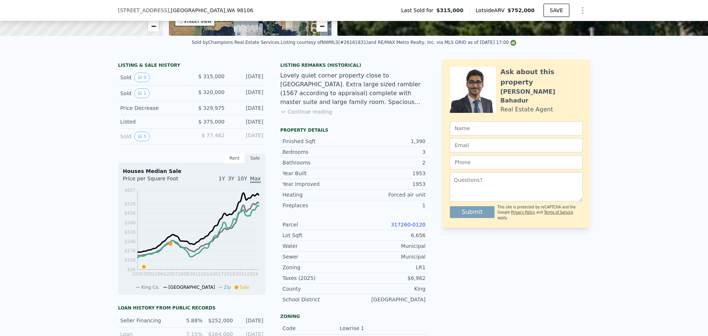
click at [406, 228] on link "317260-0120" at bounding box center [408, 225] width 35 height 6
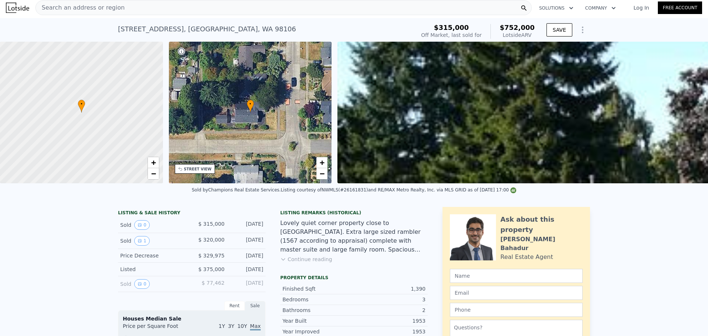
scroll to position [0, 0]
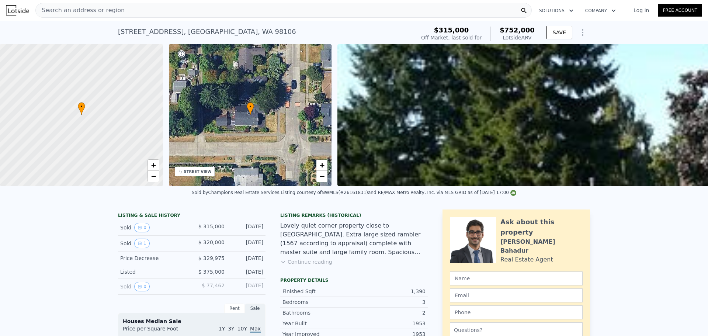
click at [105, 11] on span "Search an address or region" at bounding box center [80, 10] width 89 height 9
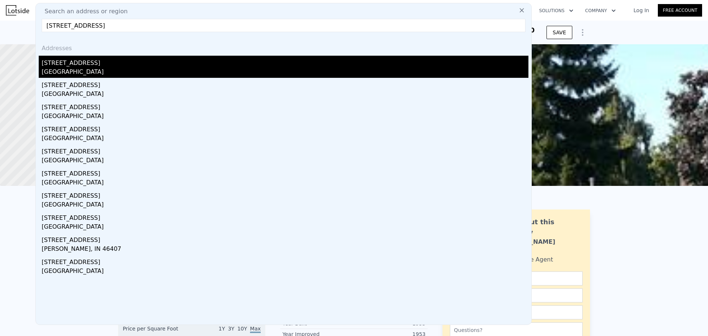
type input "[STREET_ADDRESS]"
click at [108, 64] on div "[STREET_ADDRESS]" at bounding box center [285, 62] width 487 height 12
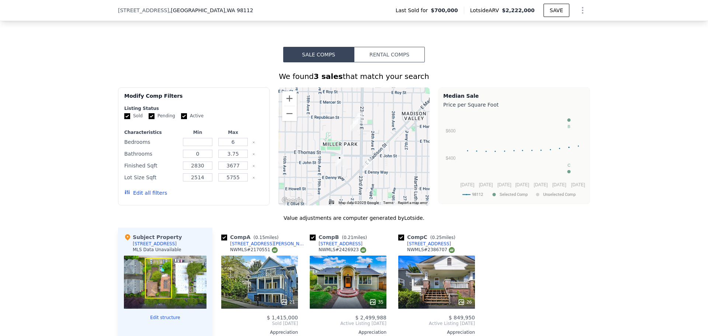
scroll to position [1140, 0]
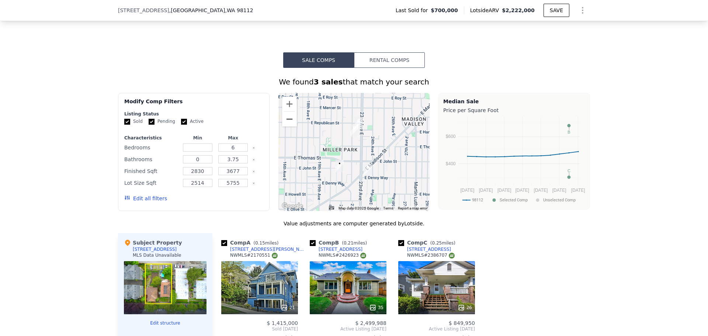
click at [289, 118] on button "Zoom out" at bounding box center [289, 119] width 15 height 15
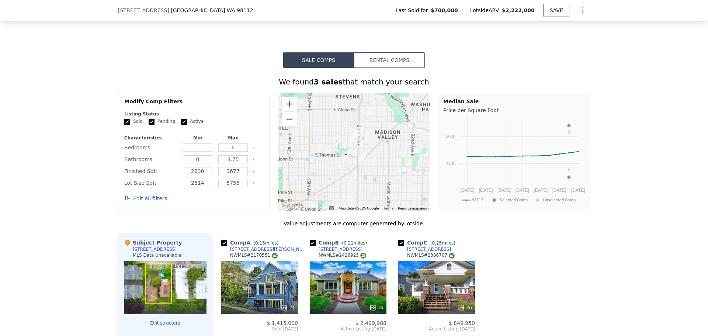
click at [289, 117] on button "Zoom out" at bounding box center [289, 119] width 15 height 15
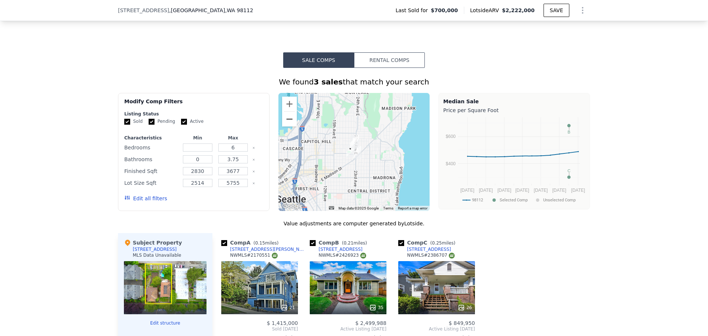
click at [289, 117] on button "Zoom out" at bounding box center [289, 119] width 15 height 15
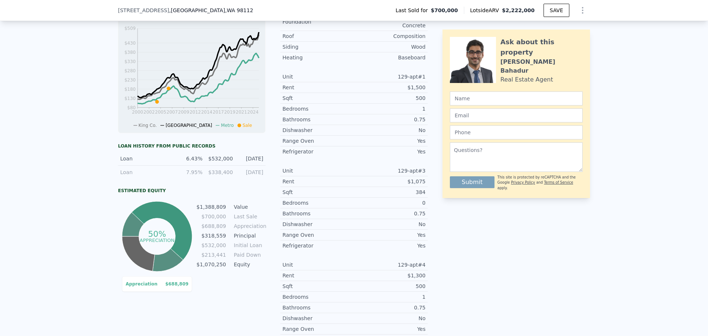
scroll to position [3, 0]
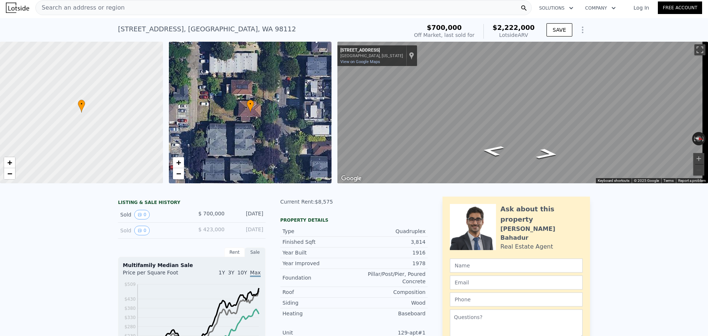
click at [147, 12] on div "Search an address or region" at bounding box center [283, 7] width 496 height 15
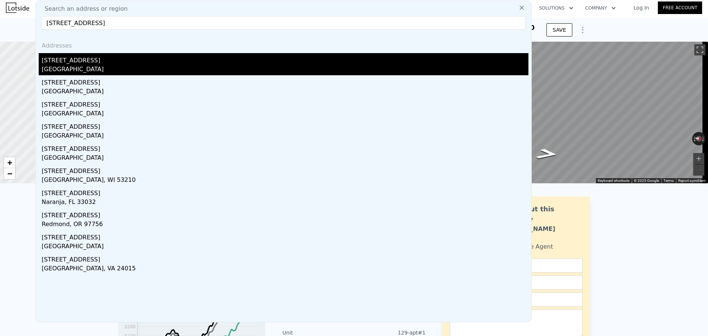
type input "[STREET_ADDRESS]"
click at [146, 58] on div "[STREET_ADDRESS]" at bounding box center [285, 59] width 487 height 12
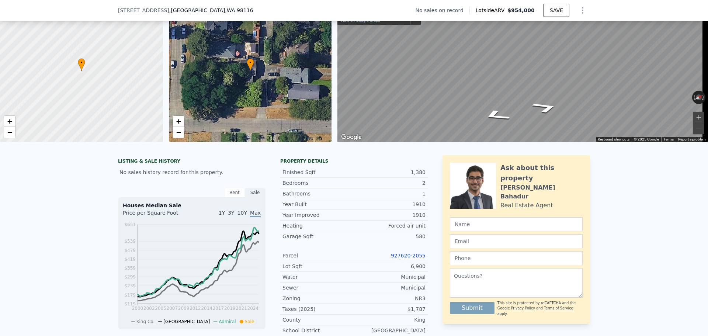
scroll to position [74, 0]
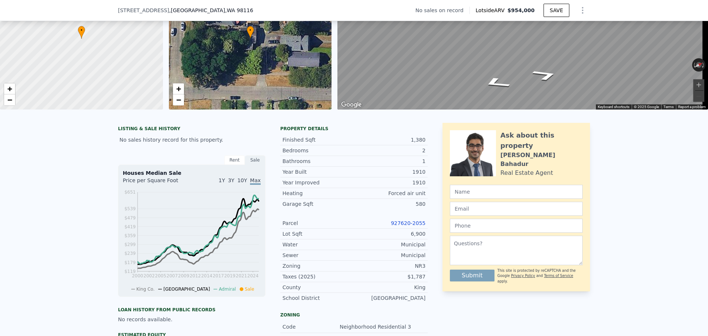
click at [408, 225] on link "927620-2055" at bounding box center [408, 223] width 35 height 6
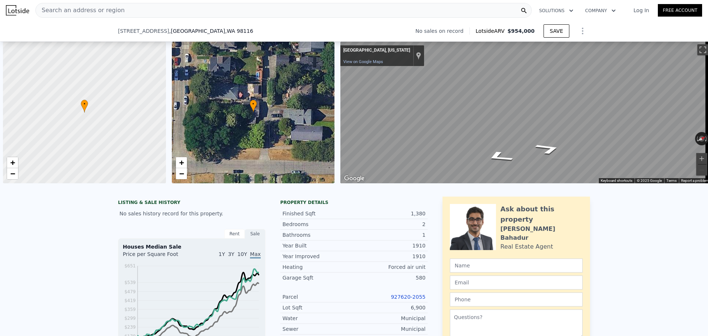
scroll to position [0, 3]
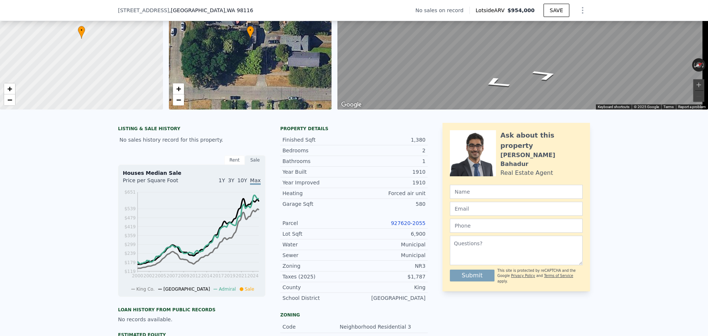
click at [416, 226] on link "927620-2055" at bounding box center [408, 223] width 35 height 6
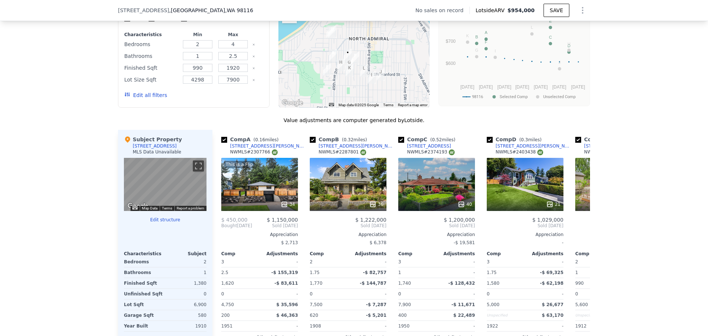
scroll to position [627, 0]
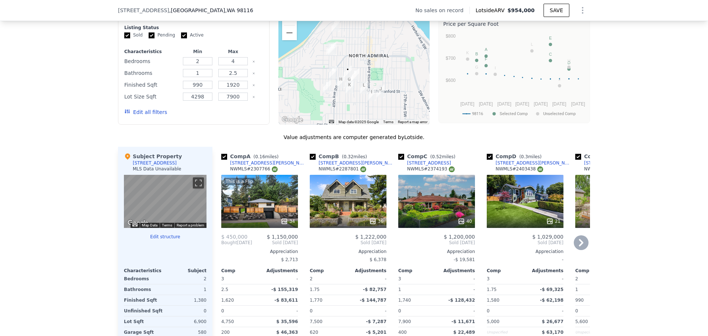
click at [582, 247] on icon at bounding box center [581, 242] width 15 height 15
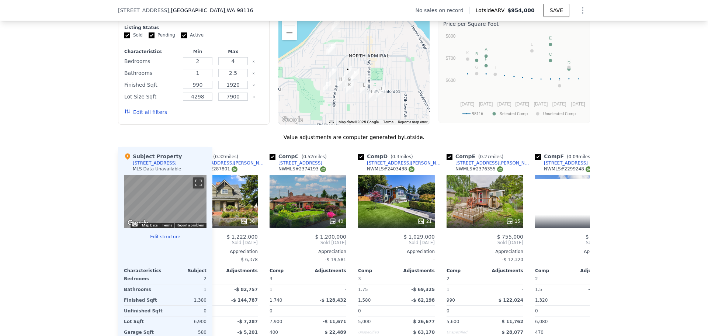
scroll to position [0, 177]
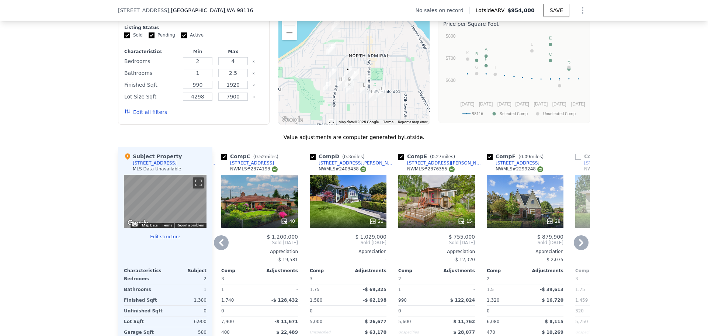
click at [584, 247] on icon at bounding box center [581, 242] width 15 height 15
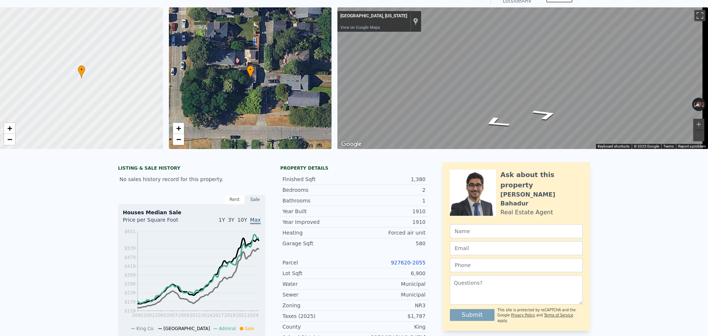
scroll to position [3, 0]
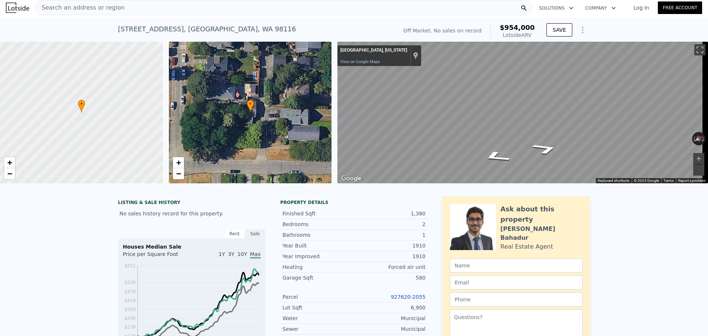
click at [114, 12] on span "Search an address or region" at bounding box center [80, 7] width 89 height 9
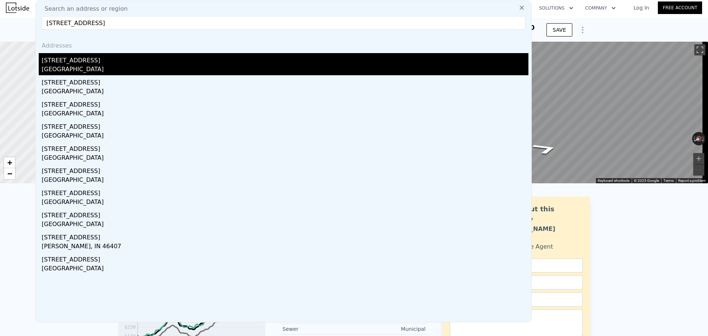
type input "[STREET_ADDRESS]"
click at [125, 59] on div "[STREET_ADDRESS]" at bounding box center [285, 59] width 487 height 12
type input "6"
type input "0"
type input "3.75"
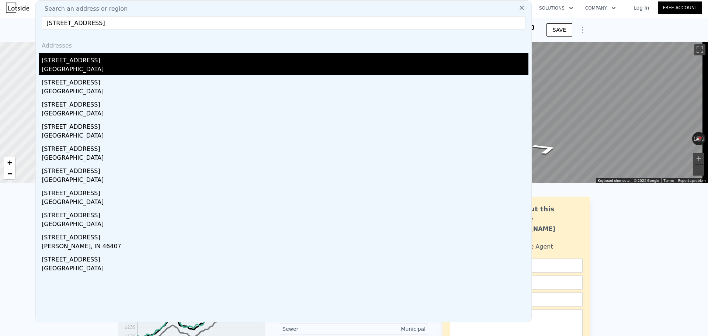
type input "2830"
type input "3677"
type input "2514"
type input "5755"
type input "$ 2,222,000"
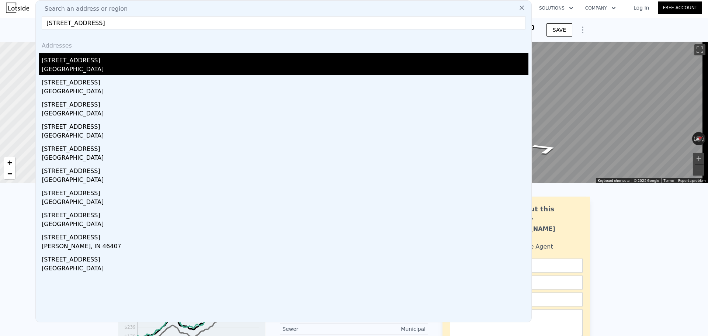
type input "8"
type input "$ 1,254,639"
